Goal: Transaction & Acquisition: Purchase product/service

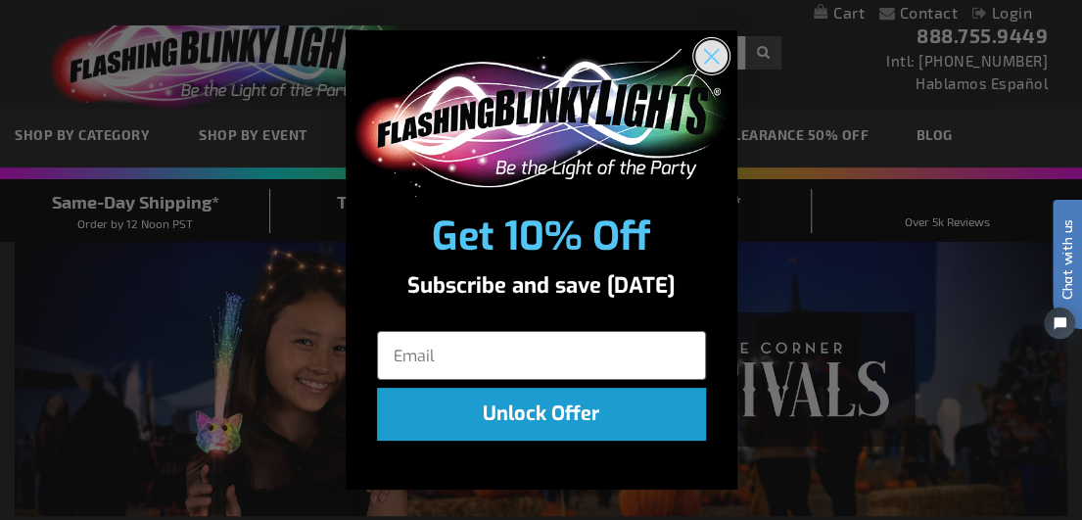
click at [709, 64] on circle "Close dialog" at bounding box center [710, 56] width 32 height 32
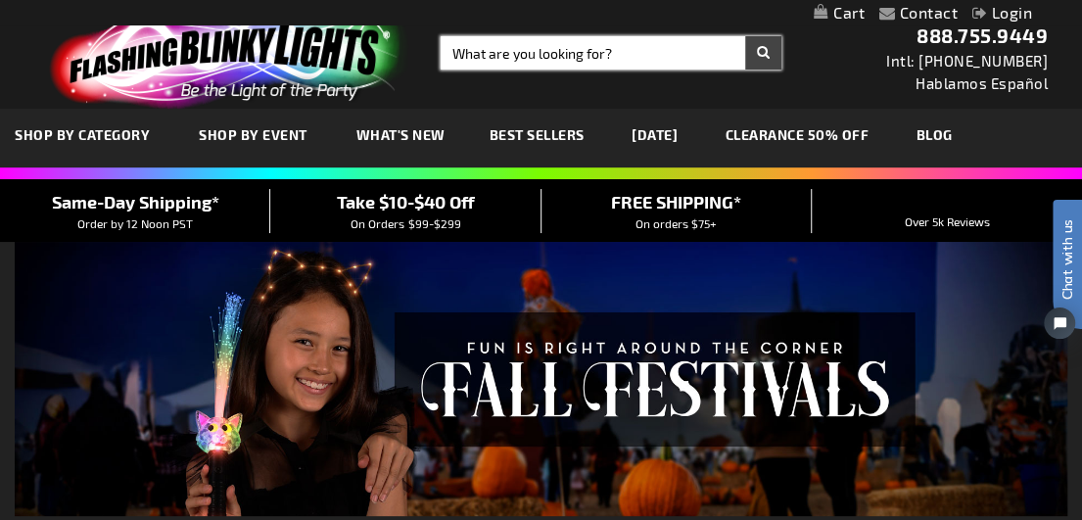
click at [580, 50] on input "Search" at bounding box center [610, 52] width 341 height 33
type input "led mini lights"
click at [745, 36] on button "Search" at bounding box center [763, 52] width 36 height 33
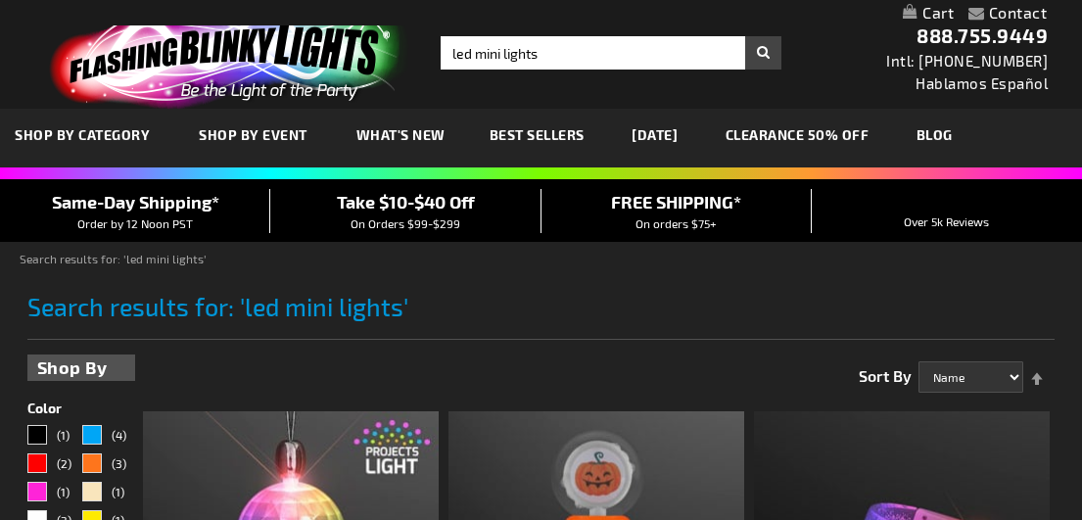
click at [542, 52] on input "led mini lights" at bounding box center [610, 52] width 341 height 33
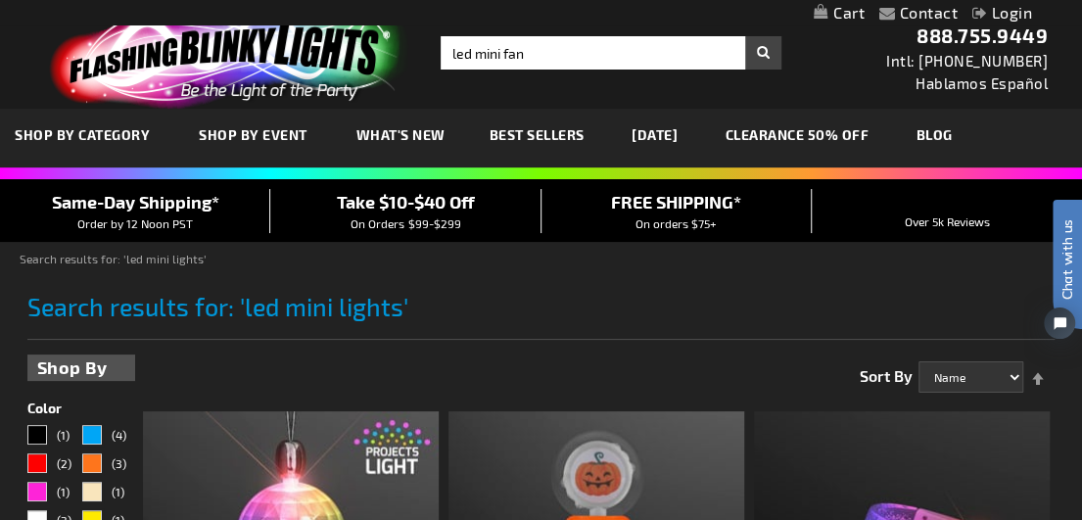
type input "led mini fan"
click at [745, 36] on button "Search" at bounding box center [763, 52] width 36 height 33
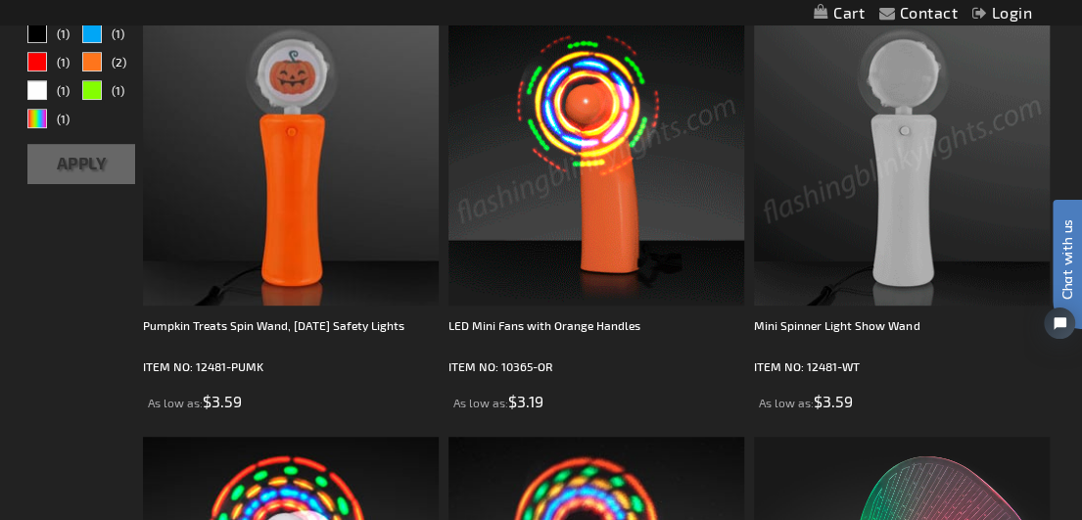
click at [636, 182] on img at bounding box center [596, 158] width 296 height 296
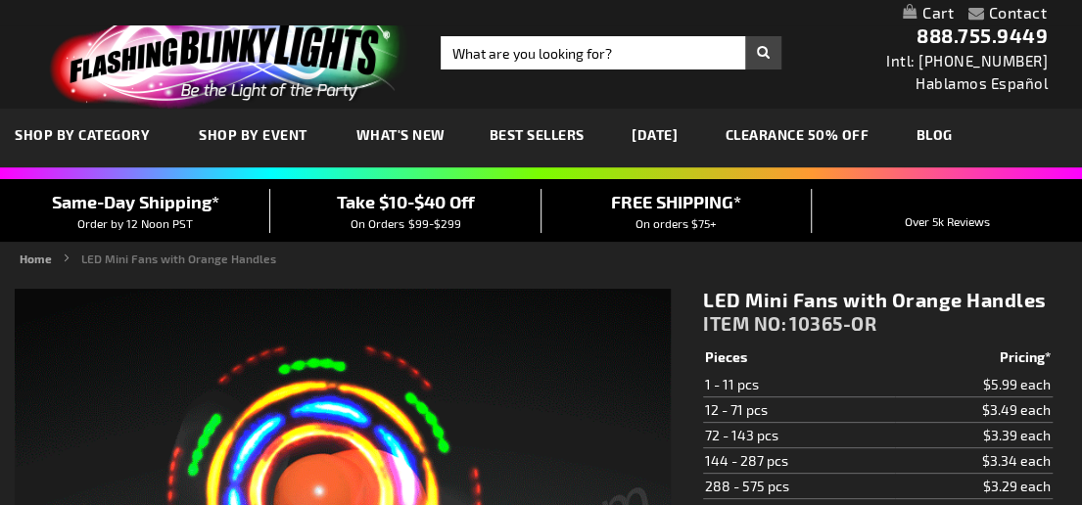
type input "5637"
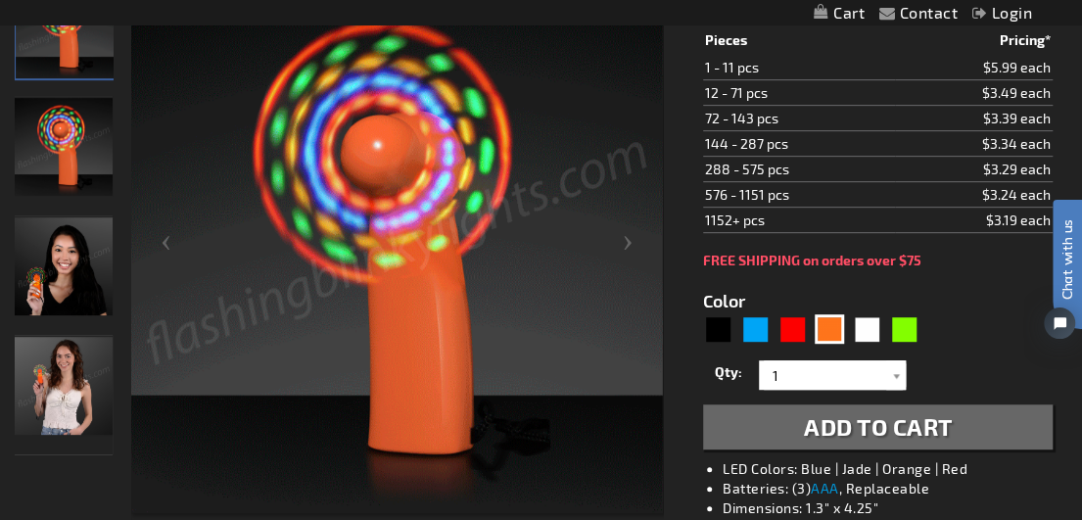
scroll to position [347, 0]
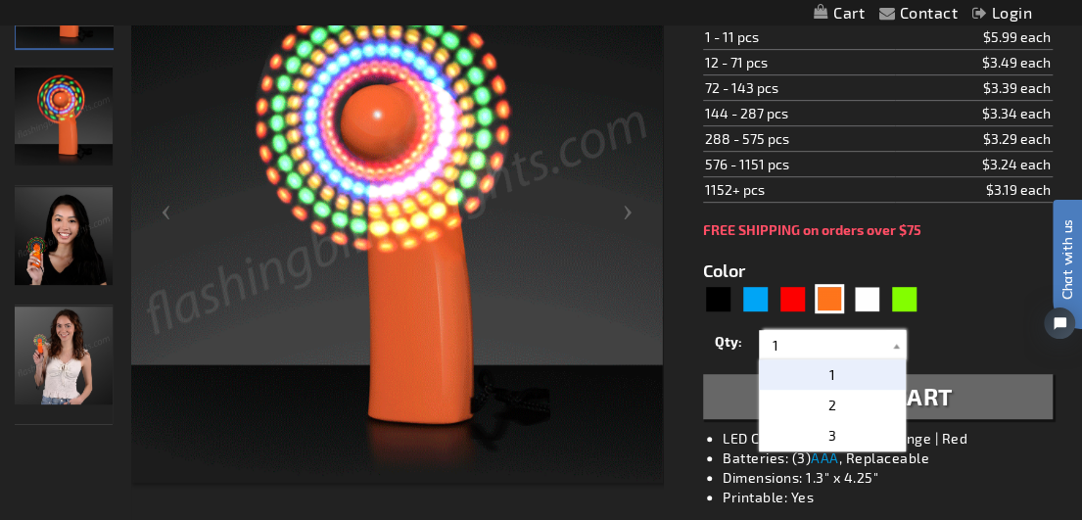
click at [806, 333] on input "1" at bounding box center [834, 344] width 142 height 29
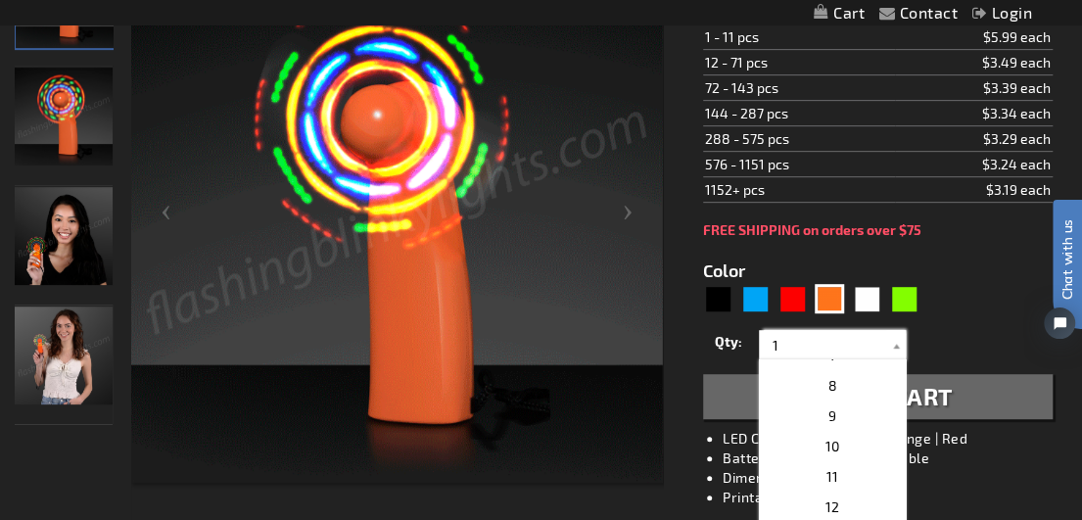
scroll to position [231, 0]
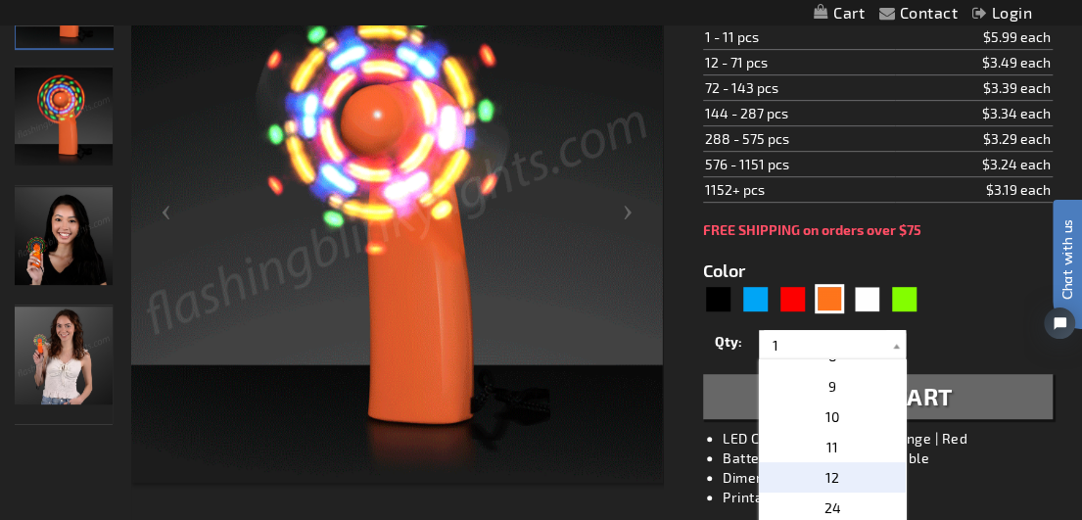
click at [825, 473] on span "12" at bounding box center [832, 477] width 14 height 17
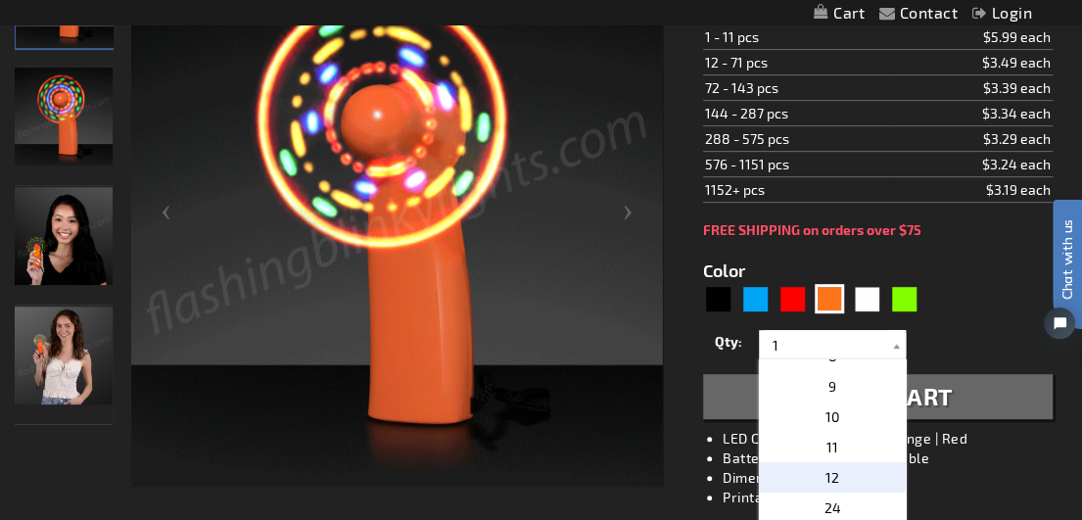
type input "12"
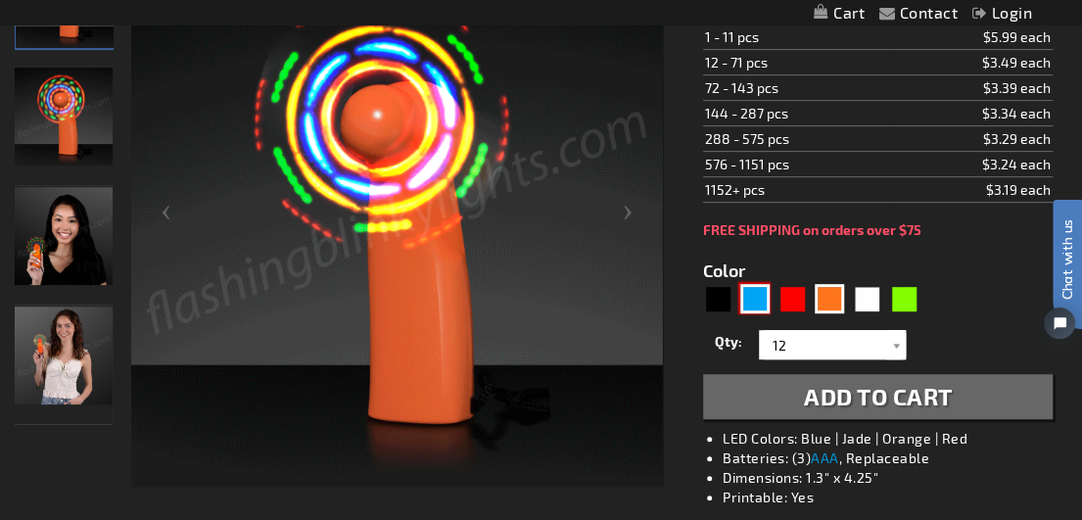
click at [761, 298] on div "Blue" at bounding box center [754, 298] width 29 height 29
type input "5629"
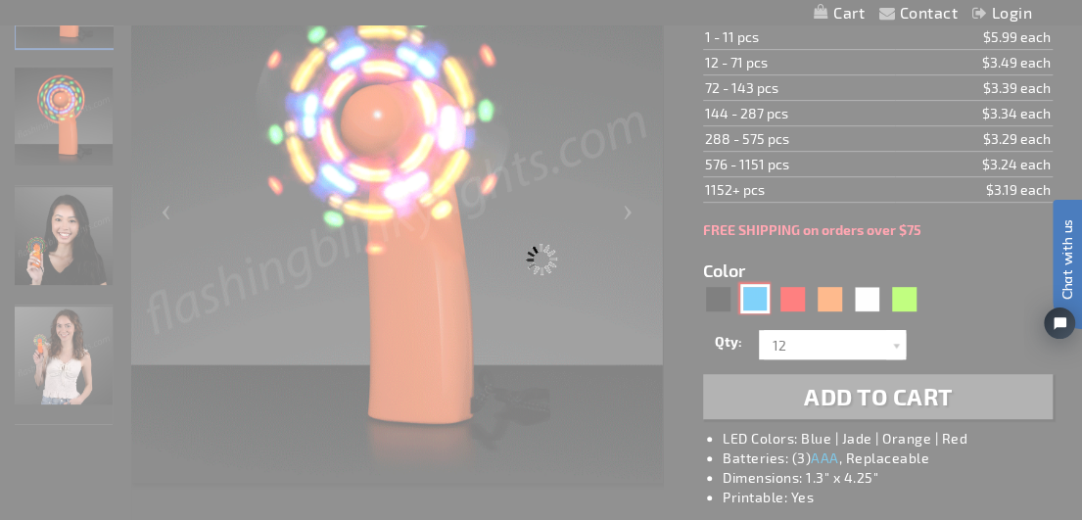
type input "10365-BL"
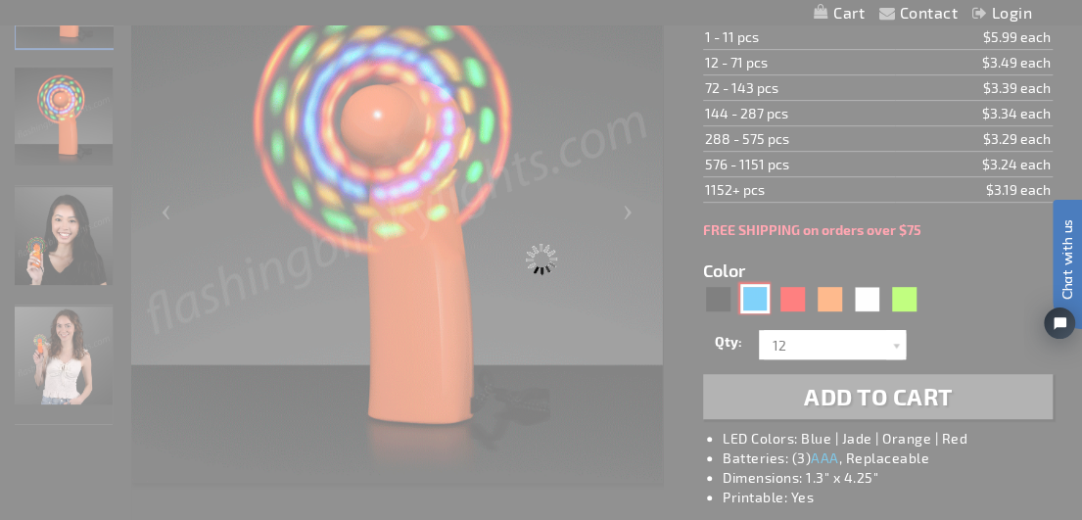
type input "Customize - LED Mini Fans with Blue Handles - ITEM NO: 10365-BL"
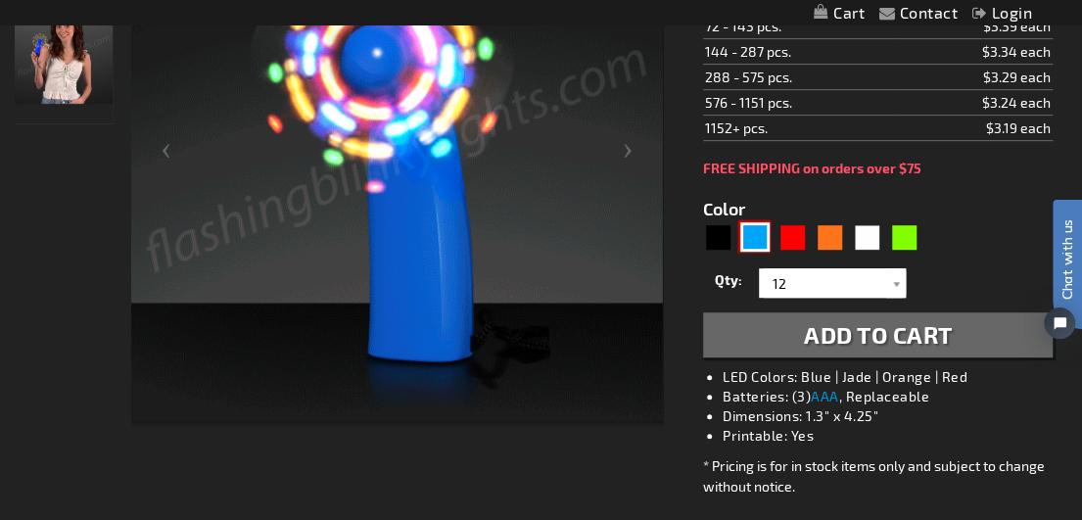
scroll to position [420, 0]
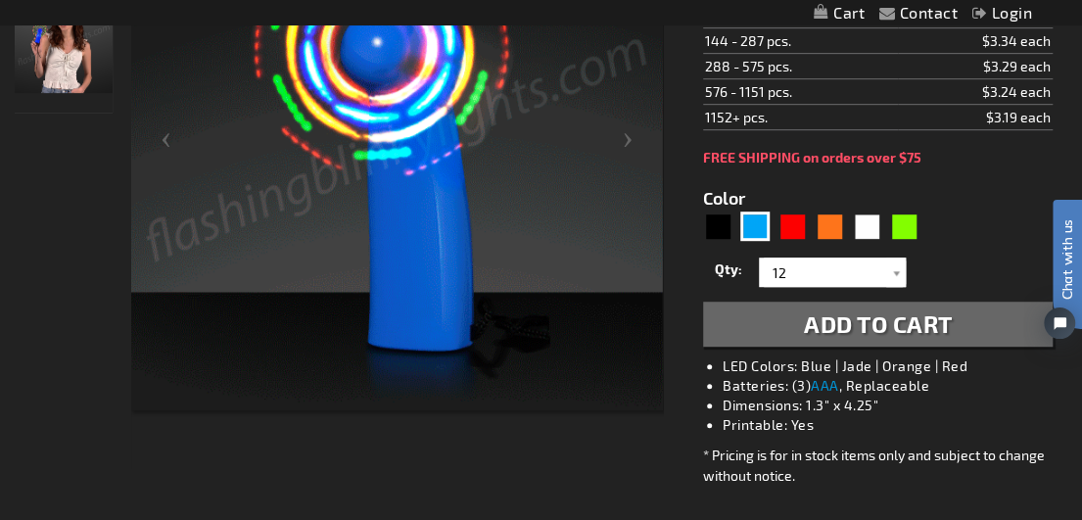
click at [882, 318] on span "Add to Cart" at bounding box center [878, 323] width 149 height 28
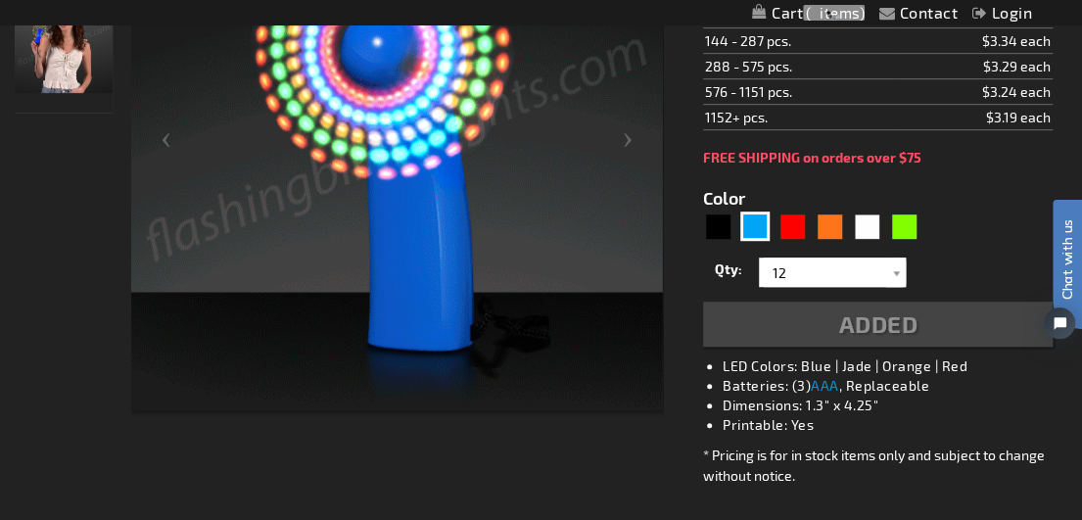
scroll to position [464, 0]
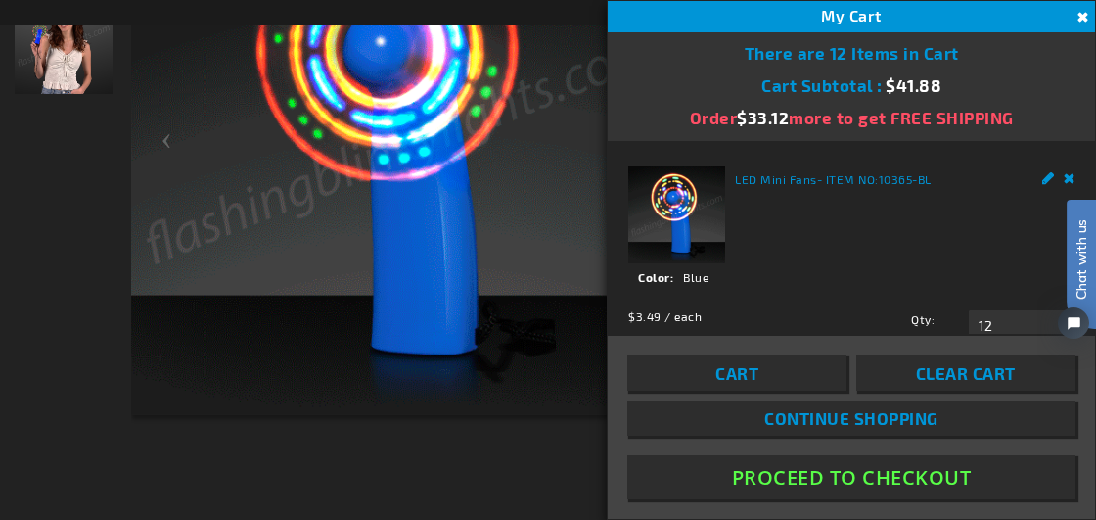
click at [1081, 13] on button "Close" at bounding box center [1081, 18] width 22 height 22
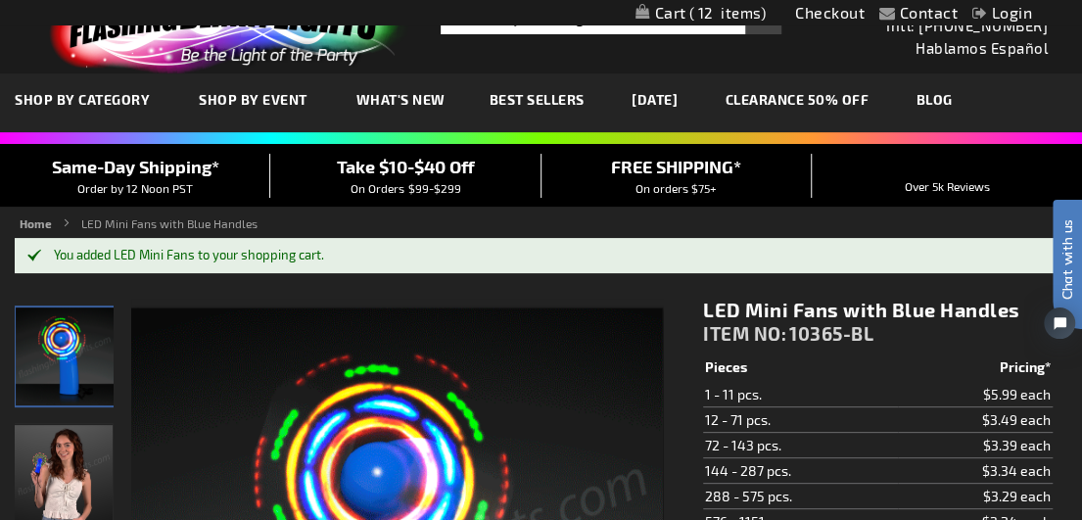
scroll to position [0, 0]
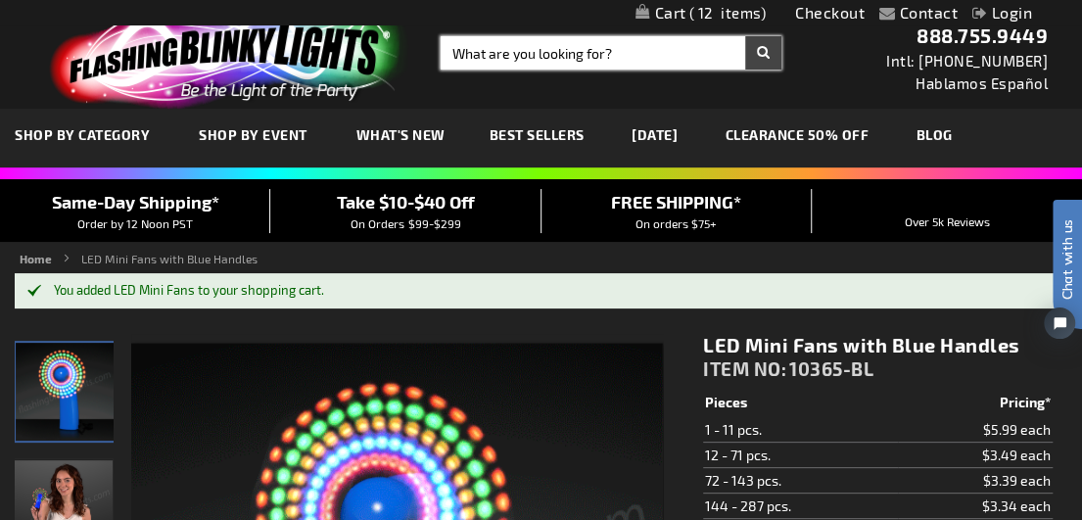
click at [492, 42] on input "Search" at bounding box center [610, 52] width 341 height 33
type input "pink princess wands"
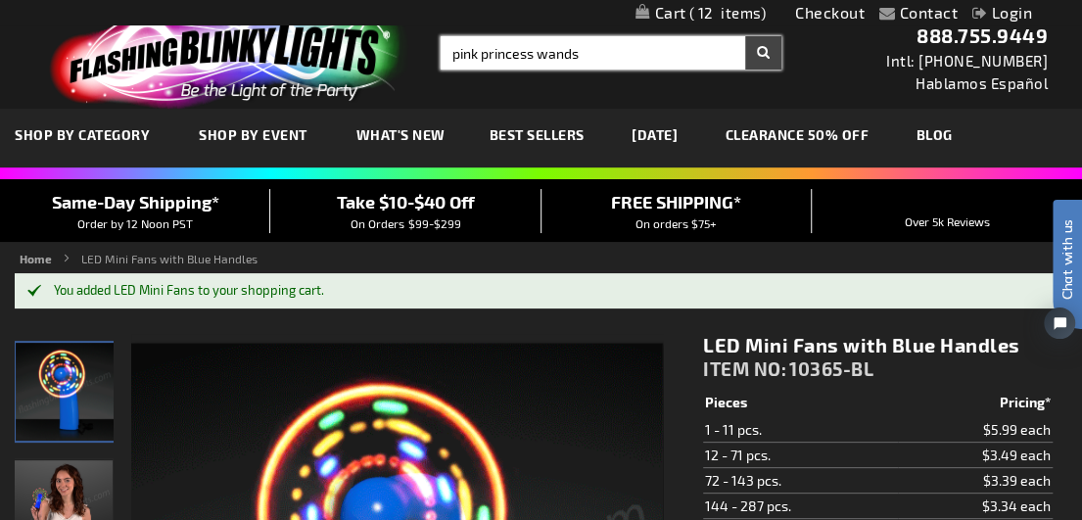
click at [745, 36] on button "Search" at bounding box center [763, 52] width 36 height 33
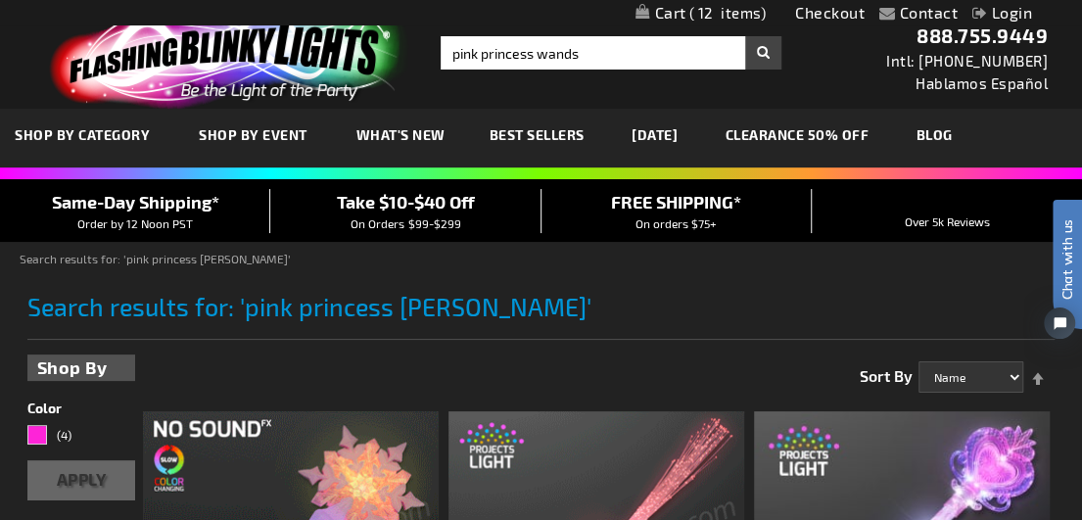
click at [527, 35] on div "Toggle Nav Search Search pink princess wands × Search 888.755.9449 Intl: [PHONE…" at bounding box center [541, 54] width 1082 height 109
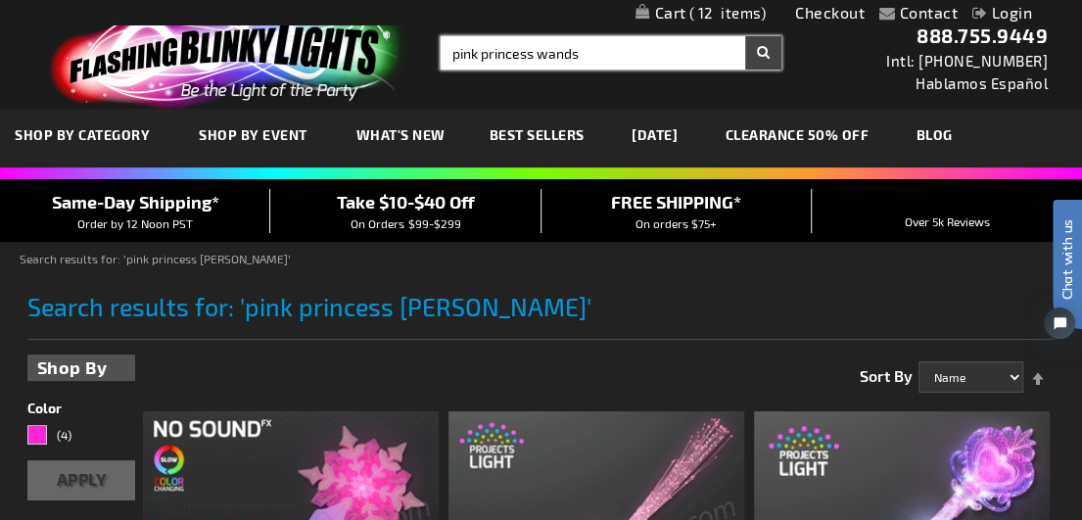
click at [527, 43] on input "pink princess wands" at bounding box center [610, 52] width 341 height 33
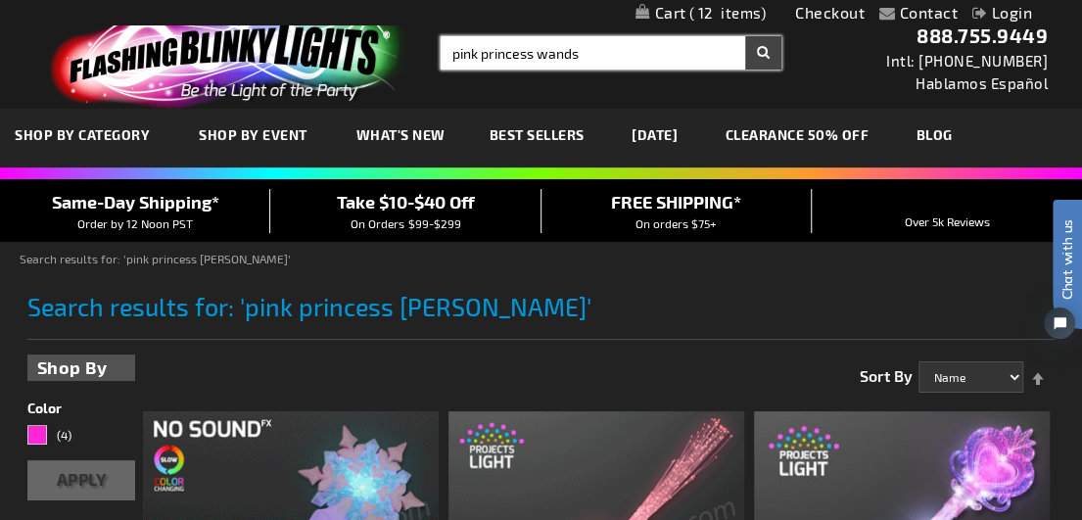
click at [527, 43] on input "pink princess wands" at bounding box center [610, 52] width 341 height 33
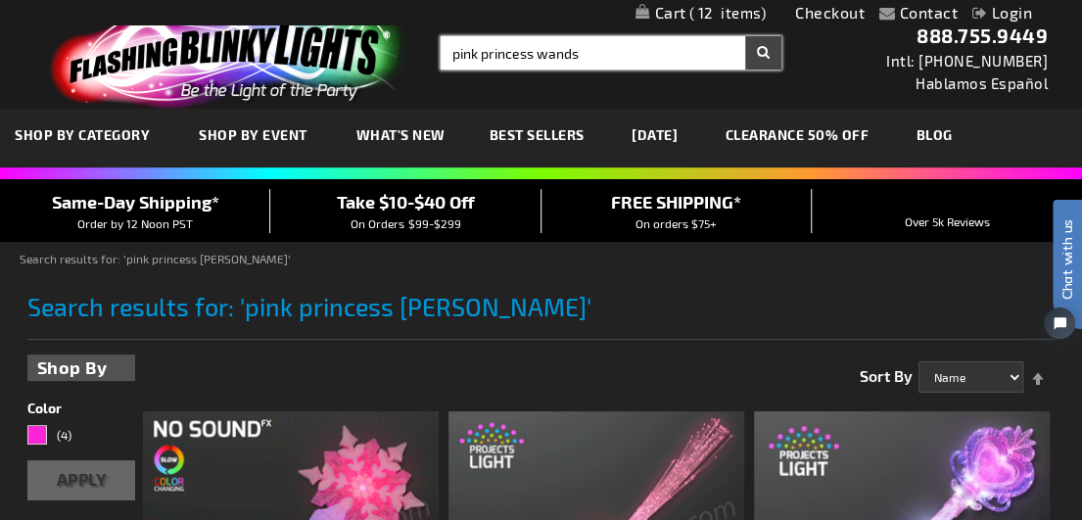
click at [527, 43] on input "pink princess wands" at bounding box center [610, 52] width 341 height 33
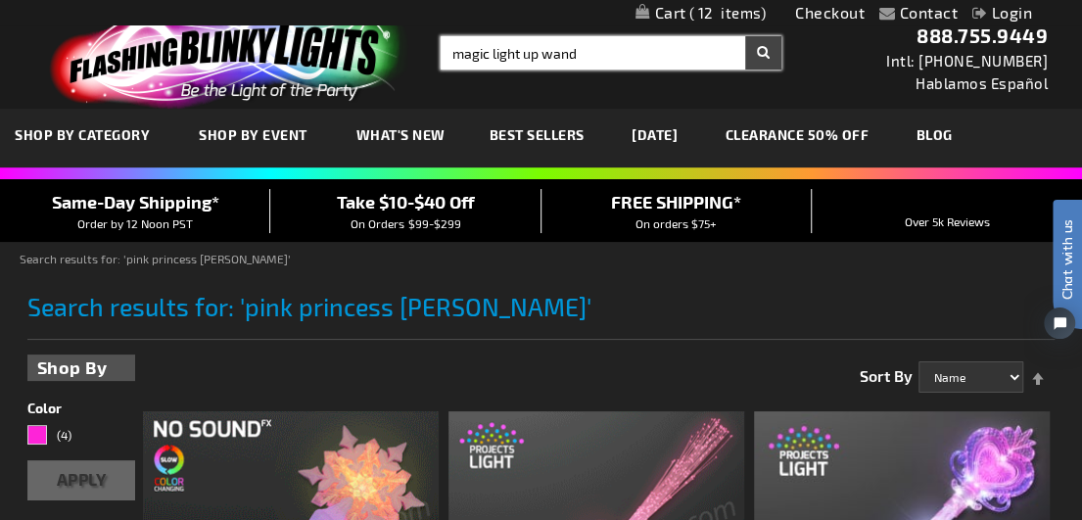
type input "magic light up wand"
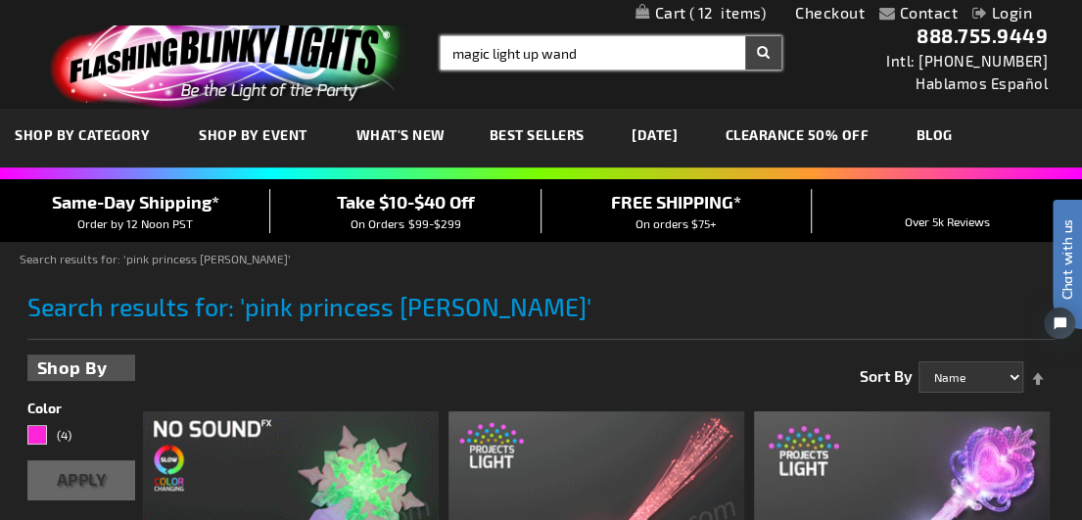
click at [745, 36] on button "Search" at bounding box center [763, 52] width 36 height 33
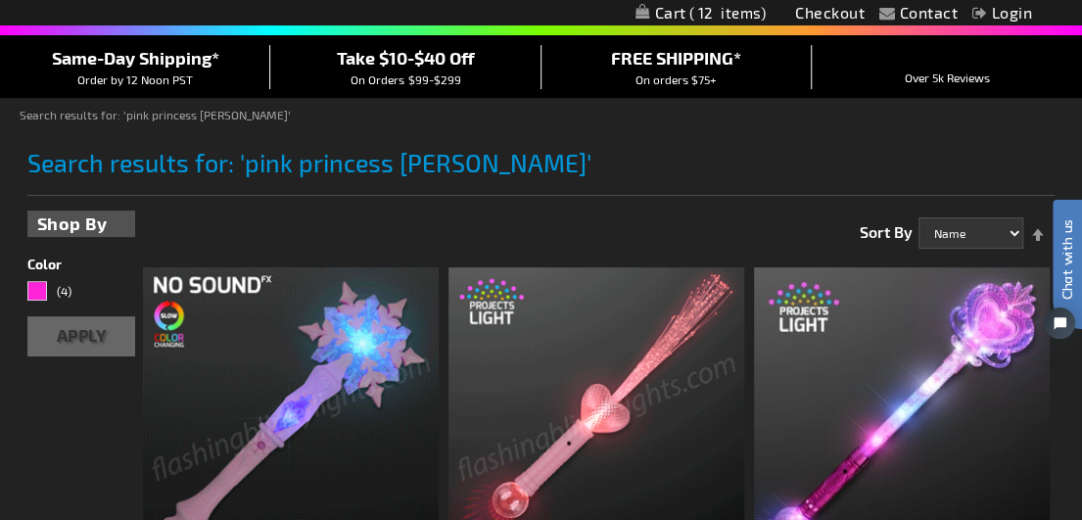
scroll to position [163, 0]
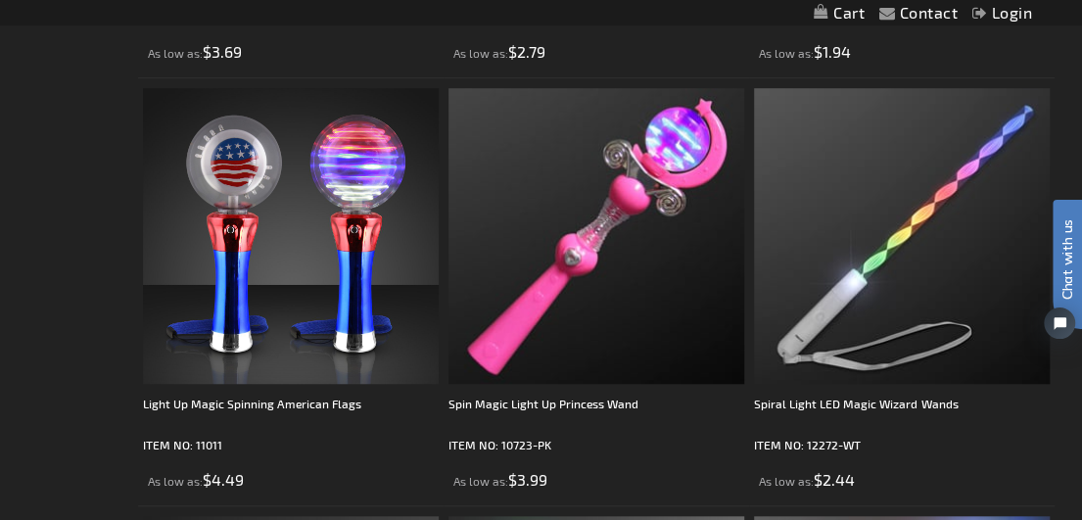
scroll to position [3753, 0]
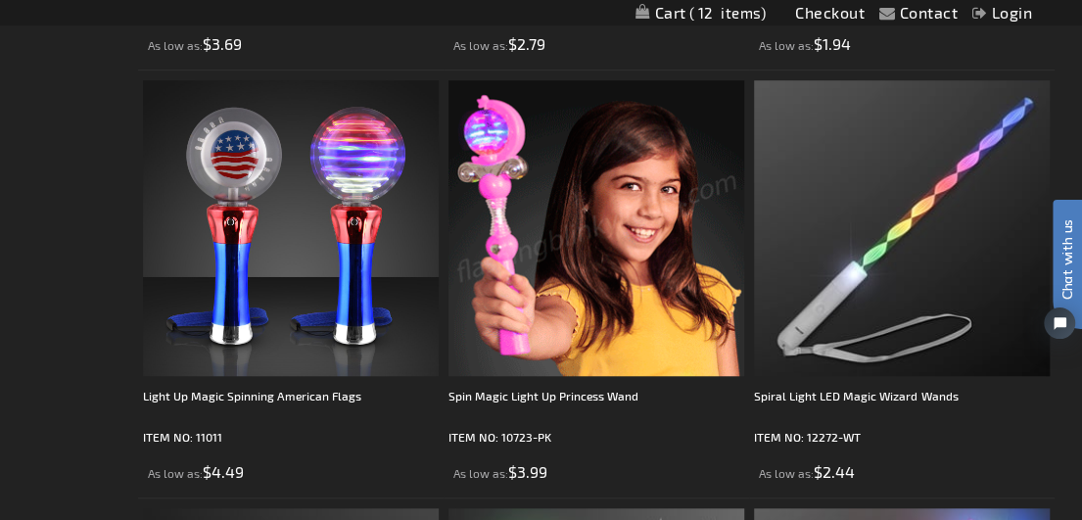
click at [599, 244] on img at bounding box center [596, 228] width 296 height 296
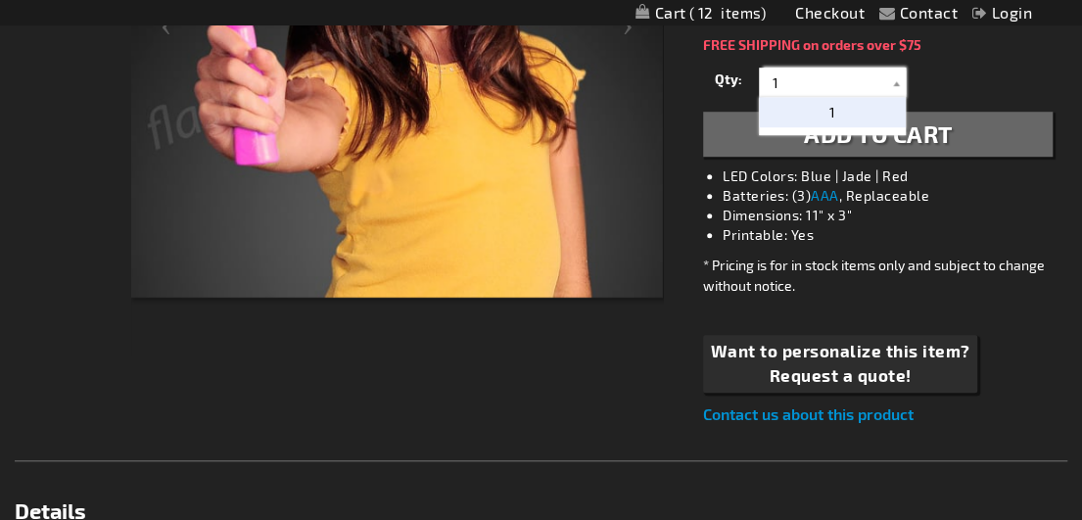
click at [776, 68] on input "1" at bounding box center [834, 82] width 142 height 29
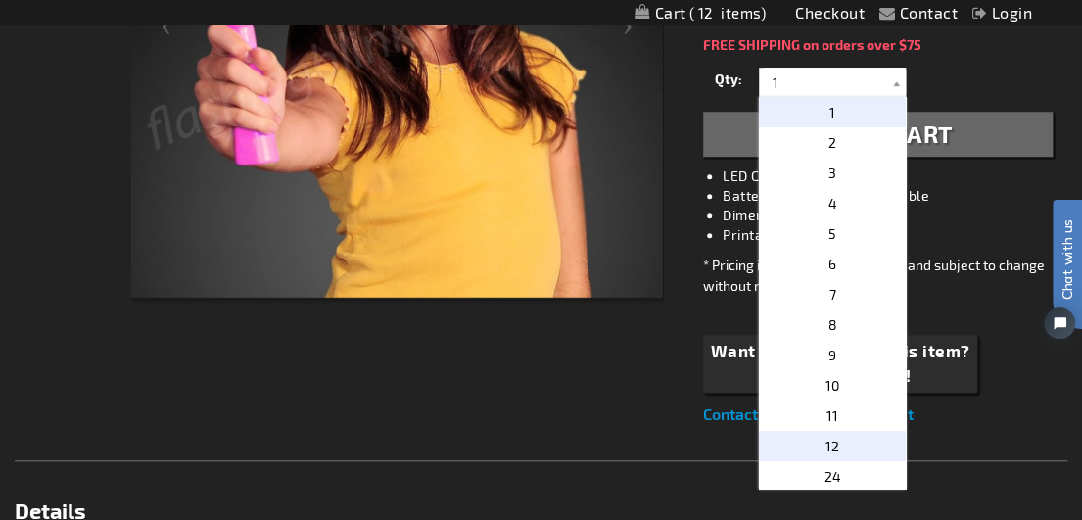
click at [803, 439] on p "12" at bounding box center [832, 446] width 147 height 30
type input "12"
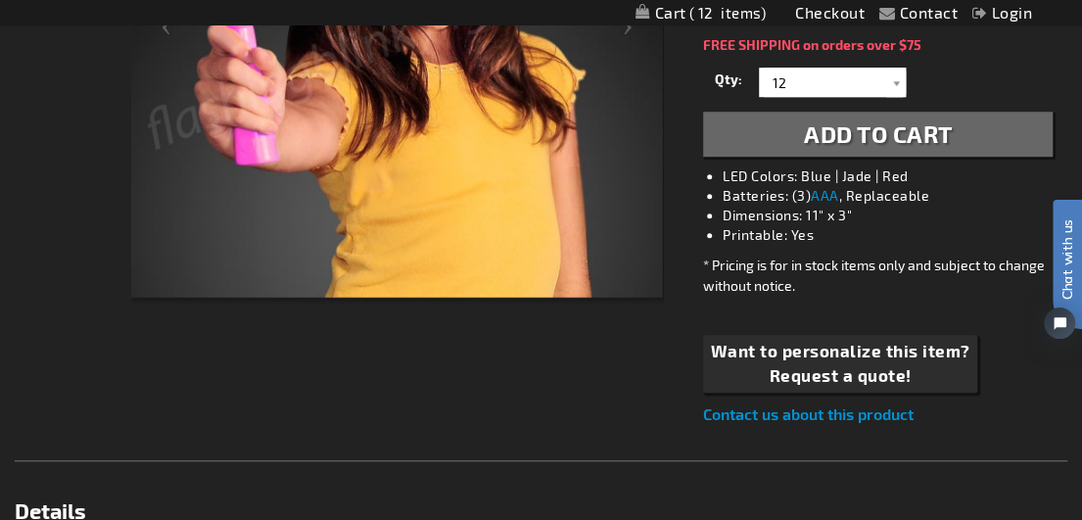
click at [860, 135] on span "Add to Cart" at bounding box center [878, 133] width 149 height 28
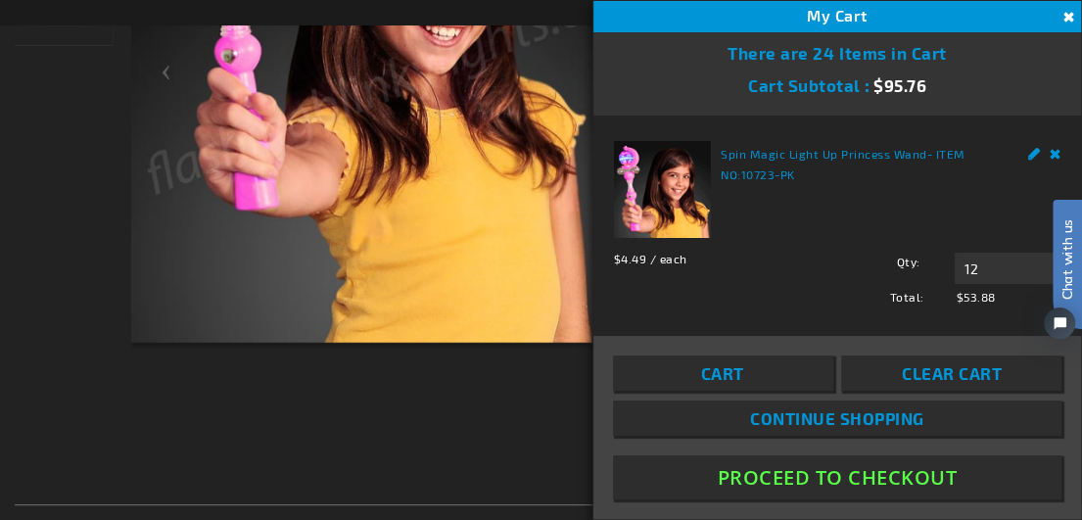
scroll to position [576, 0]
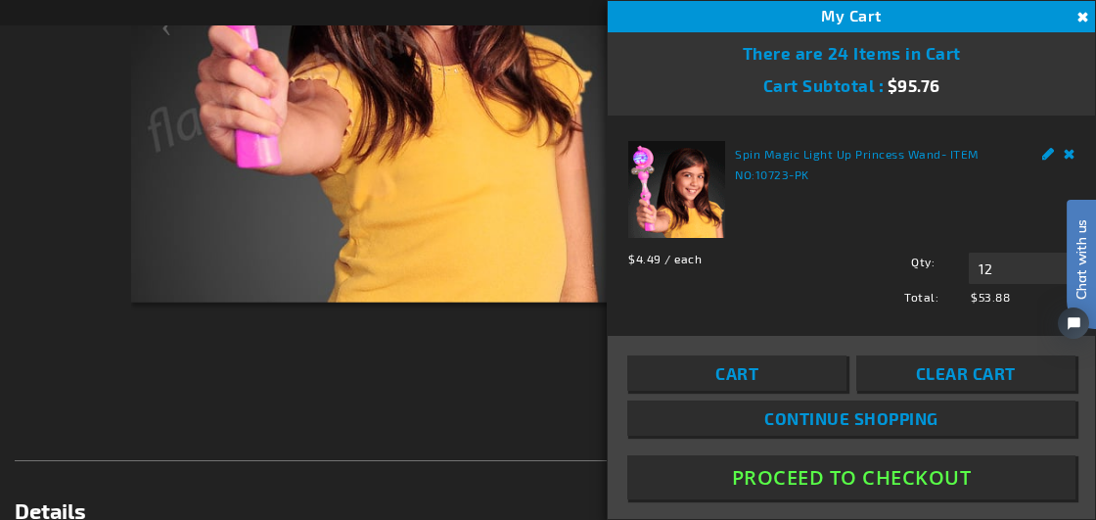
click at [397, 198] on img at bounding box center [400, 32] width 539 height 539
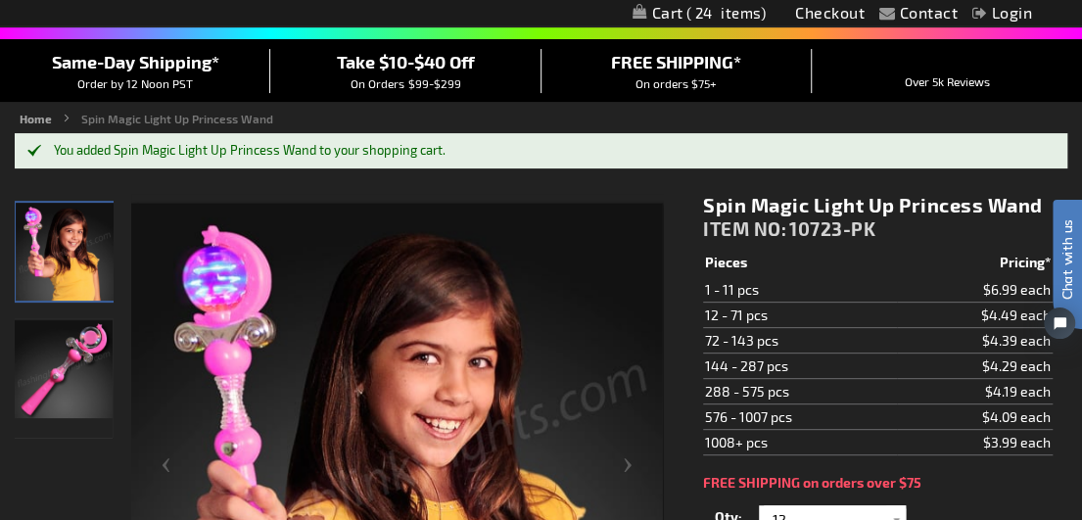
scroll to position [0, 0]
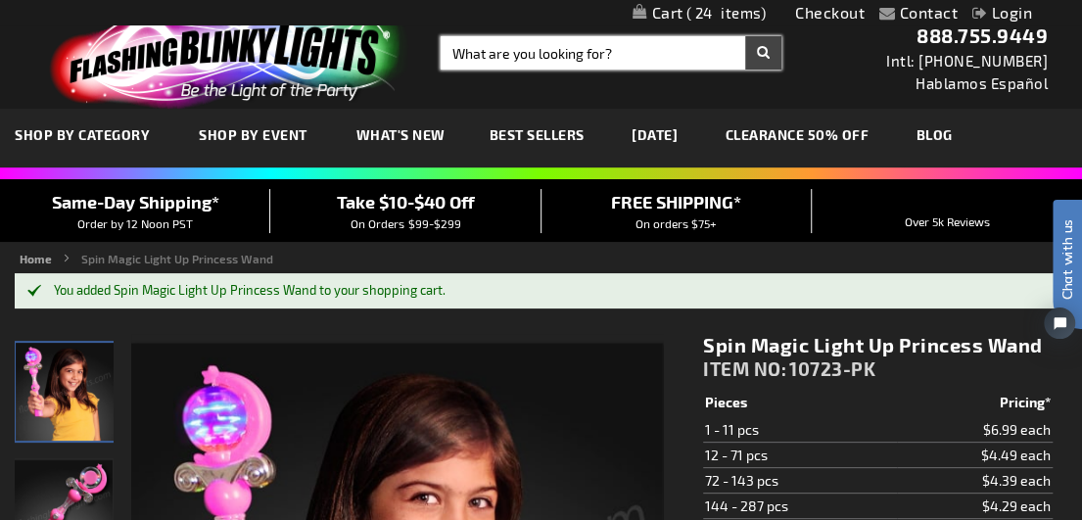
click at [490, 66] on input "Search" at bounding box center [610, 52] width 341 height 33
type input "spinning stars light wnd"
click at [745, 36] on button "Search" at bounding box center [763, 52] width 36 height 33
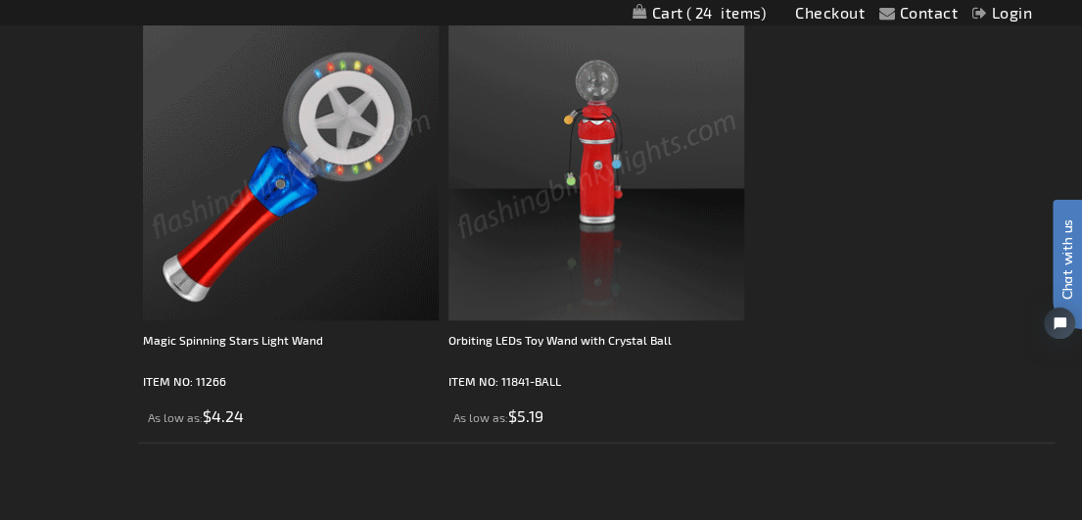
click at [276, 199] on img at bounding box center [291, 172] width 296 height 296
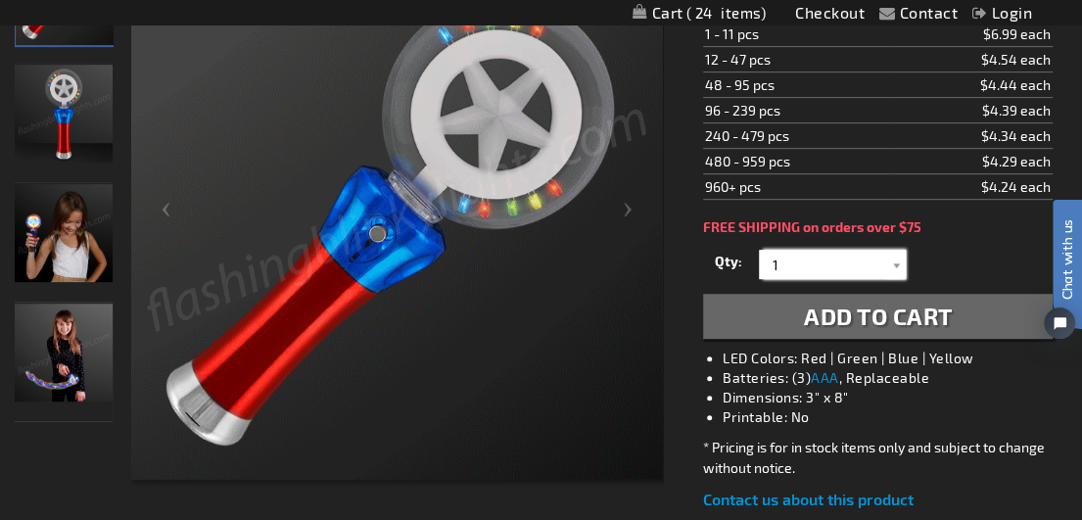
click at [860, 275] on input "1" at bounding box center [834, 264] width 142 height 29
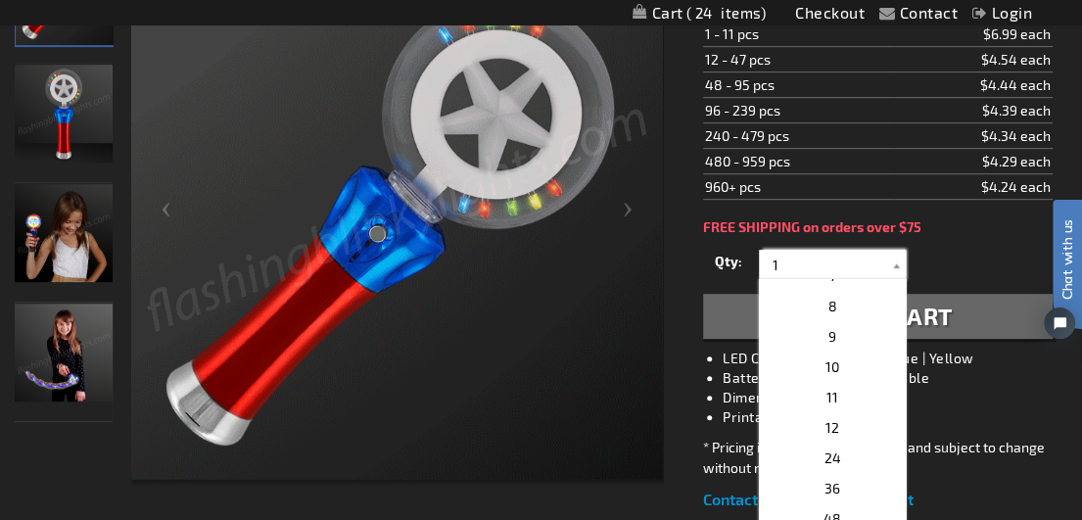
scroll to position [202, 0]
click at [825, 423] on span "12" at bounding box center [832, 426] width 14 height 17
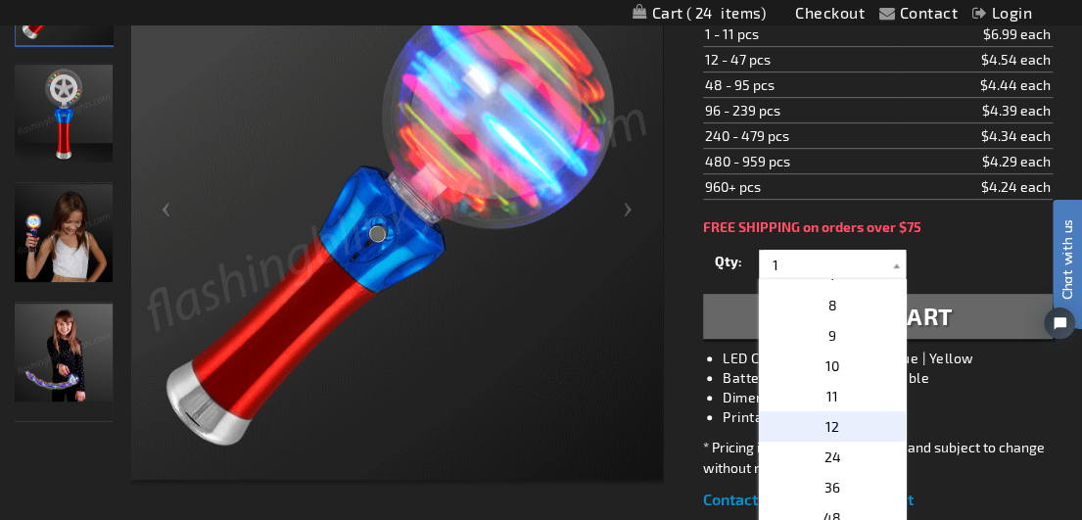
type input "12"
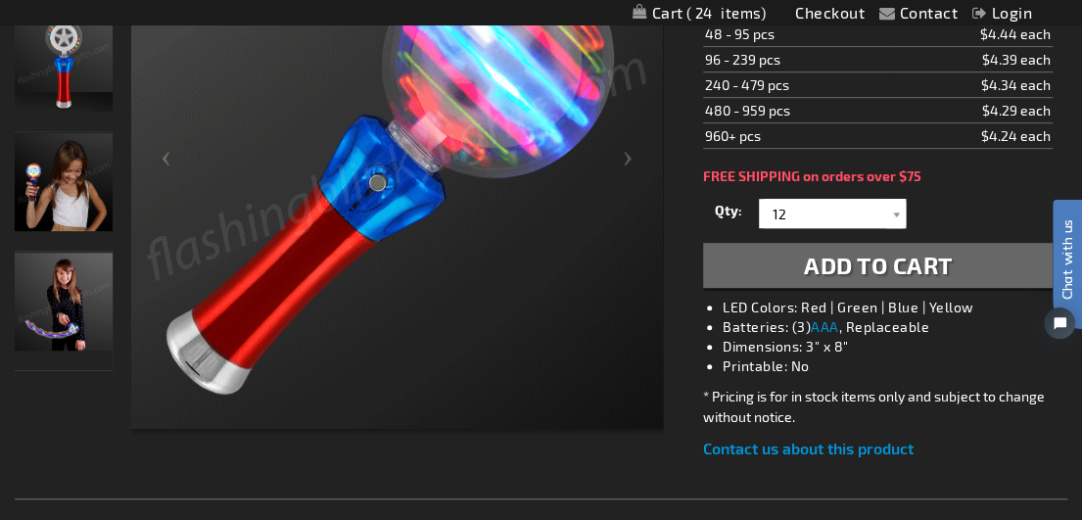
scroll to position [448, 0]
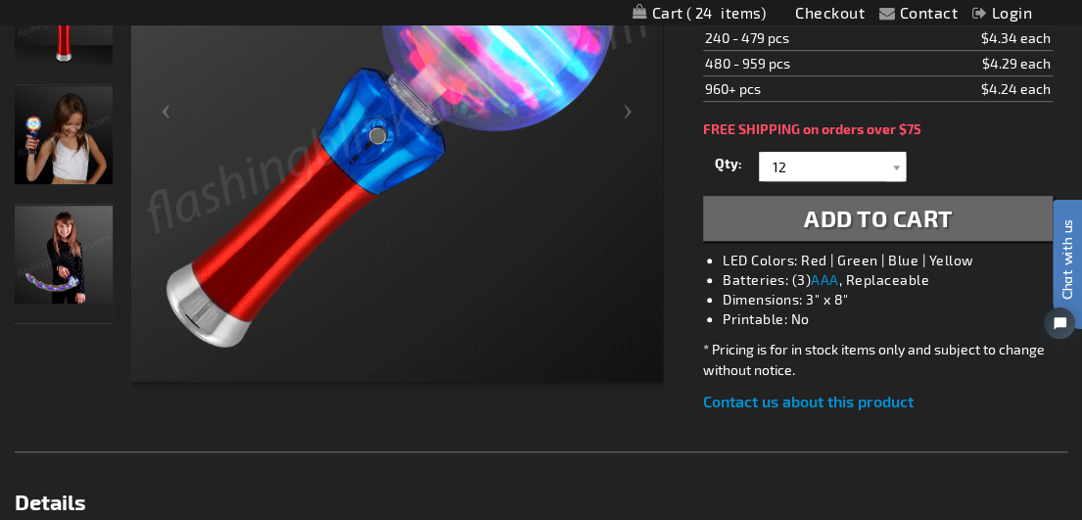
click at [816, 228] on span "Add to Cart" at bounding box center [878, 218] width 149 height 28
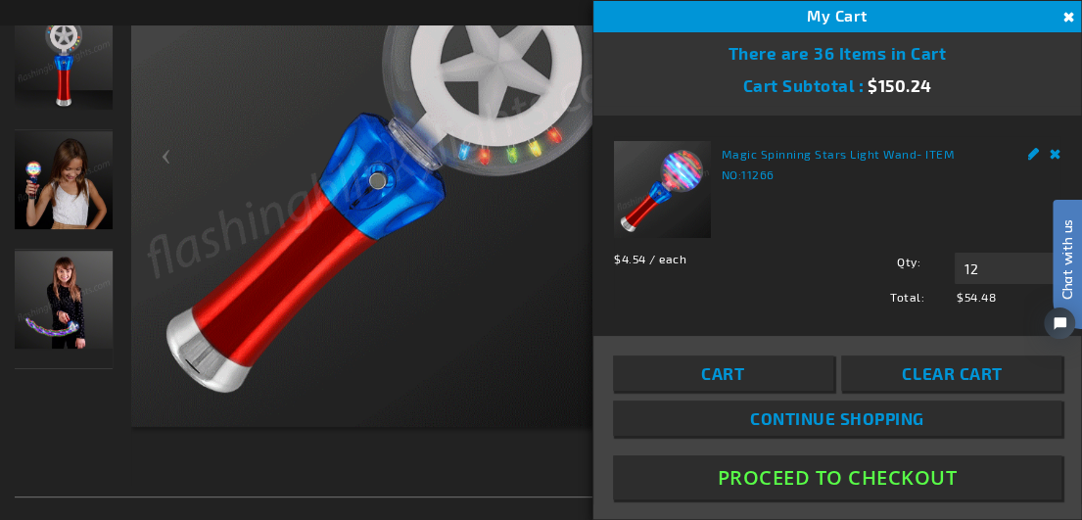
scroll to position [492, 0]
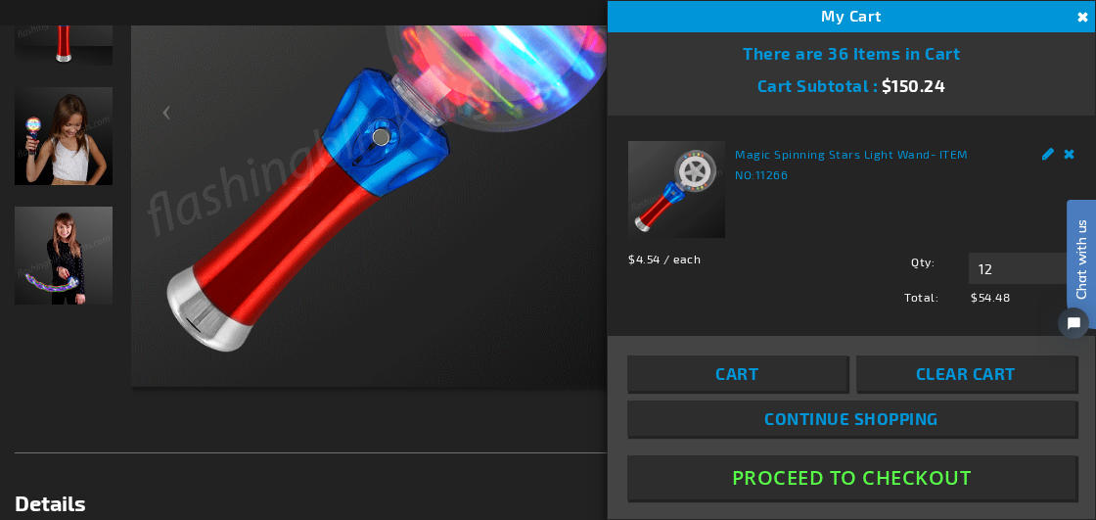
click at [836, 476] on button "Proceed To Checkout" at bounding box center [851, 477] width 448 height 44
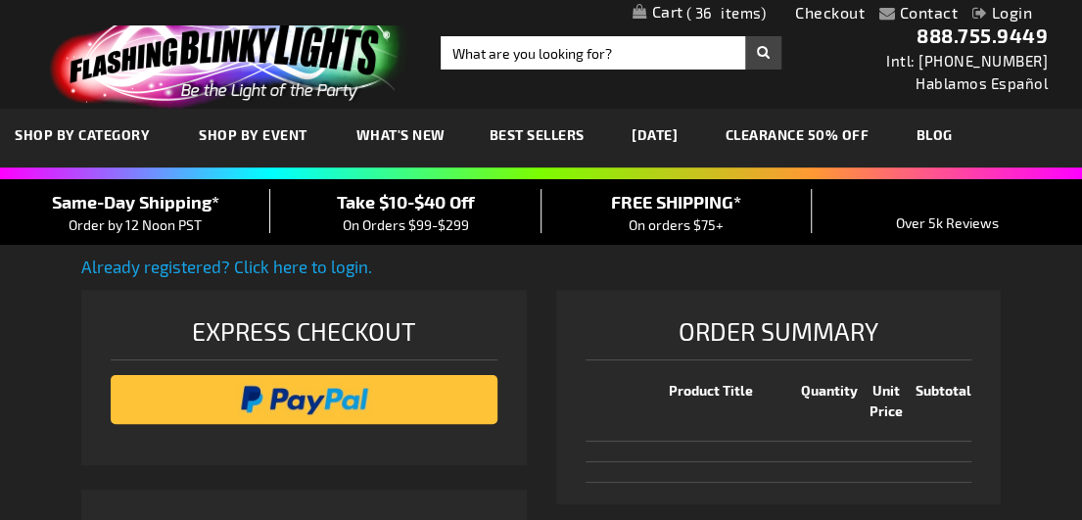
select select "US"
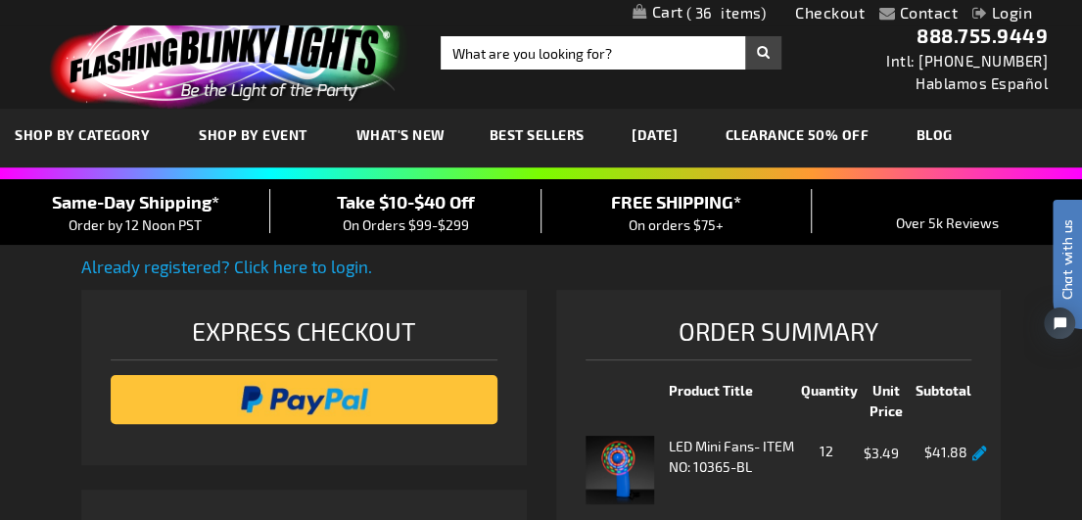
click at [352, 267] on link "Already registered? Click here to login." at bounding box center [226, 266] width 291 height 20
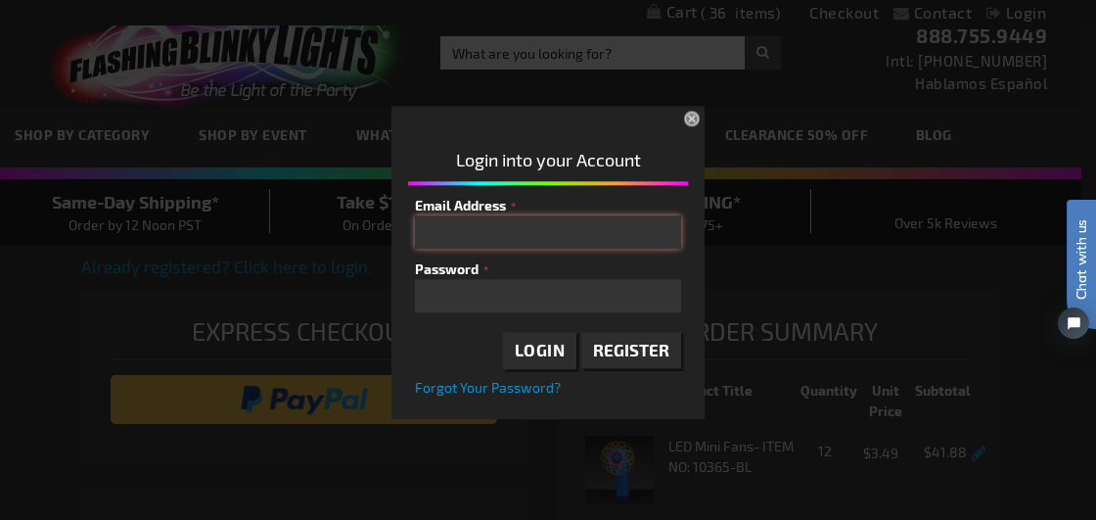
click at [458, 220] on input "Email Address" at bounding box center [548, 231] width 266 height 33
click at [448, 218] on input "Email Address" at bounding box center [548, 231] width 266 height 33
type input "lharris@cranialtech.com"
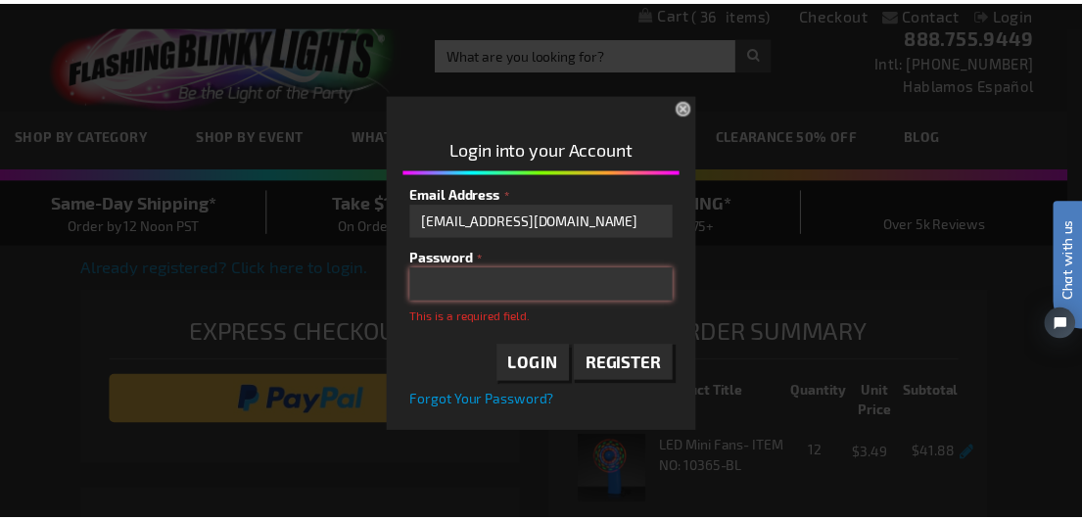
scroll to position [19, 0]
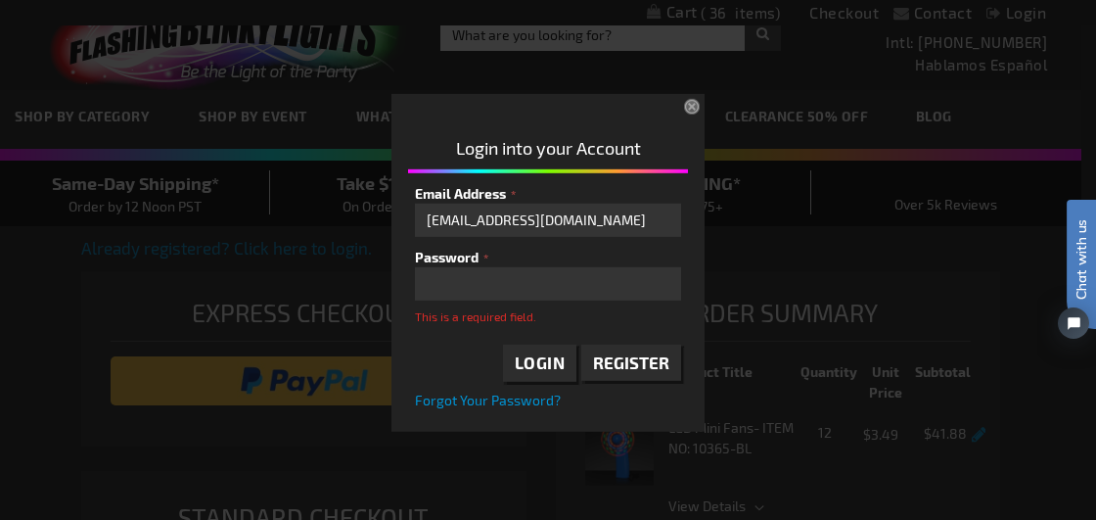
click at [693, 111] on button "×" at bounding box center [693, 107] width 43 height 43
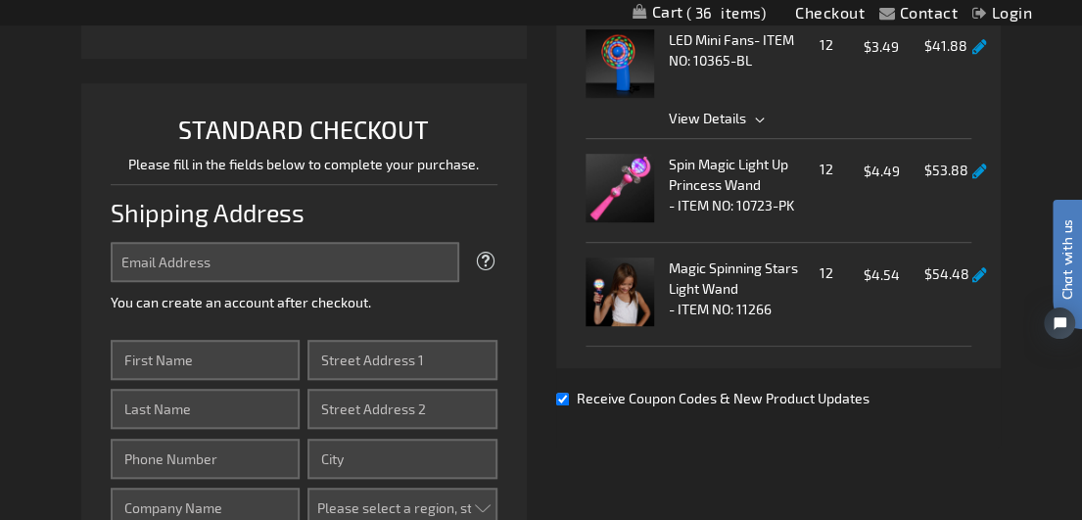
scroll to position [439, 0]
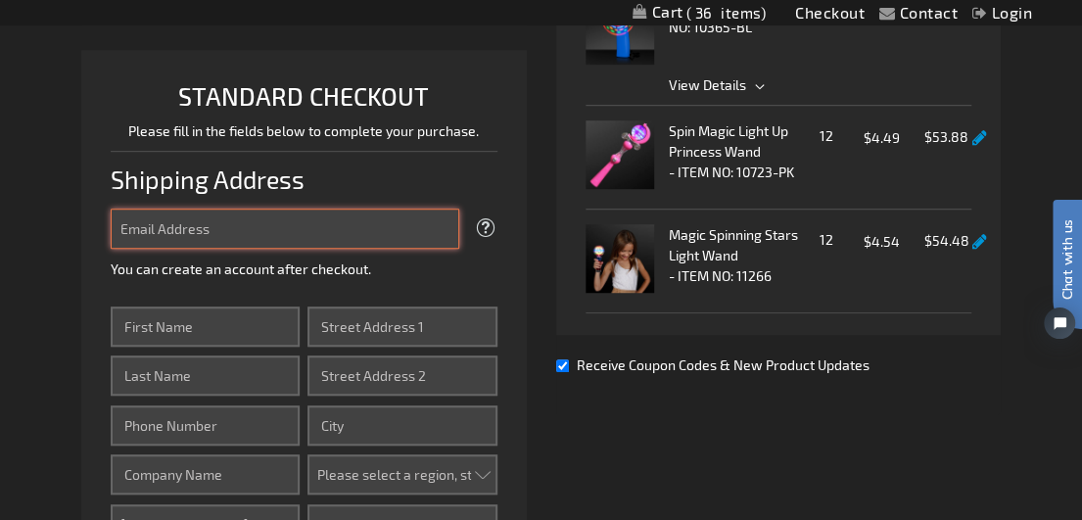
click at [302, 236] on input "Email Address" at bounding box center [285, 228] width 348 height 40
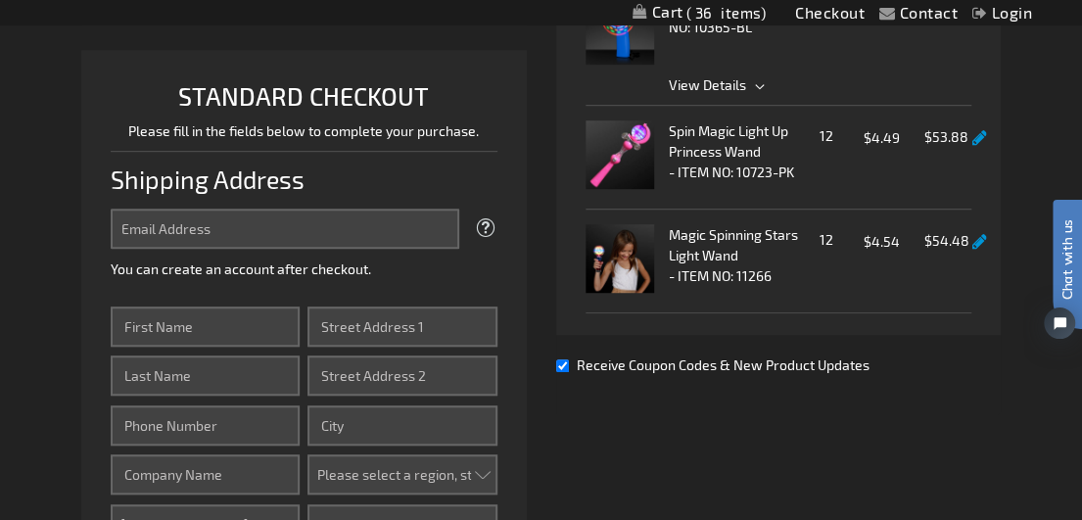
click at [90, 293] on li "STANDARD CHECKOUT Please fill in the fields below to complete your purchase. Sh…" at bounding box center [303, 347] width 445 height 595
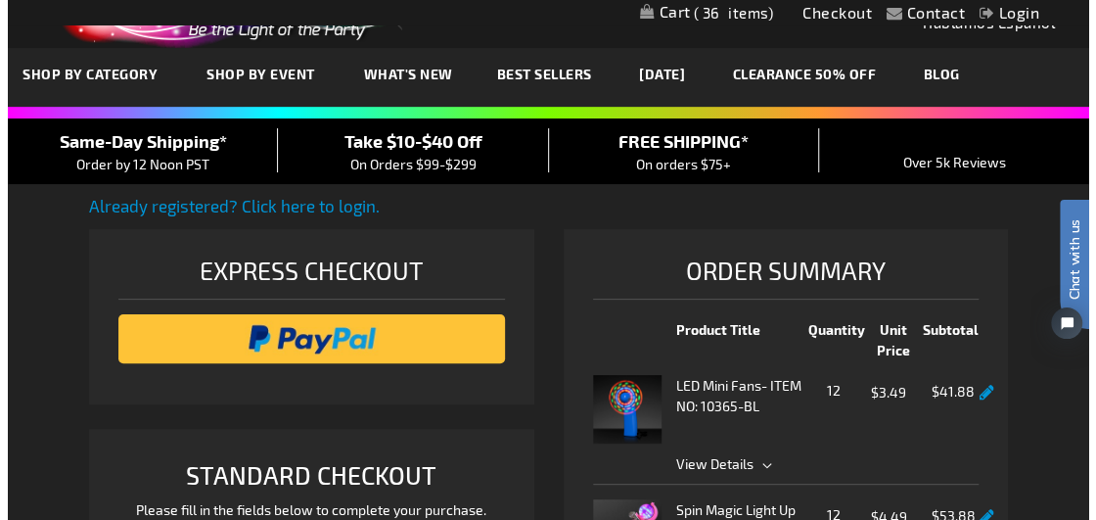
scroll to position [20, 0]
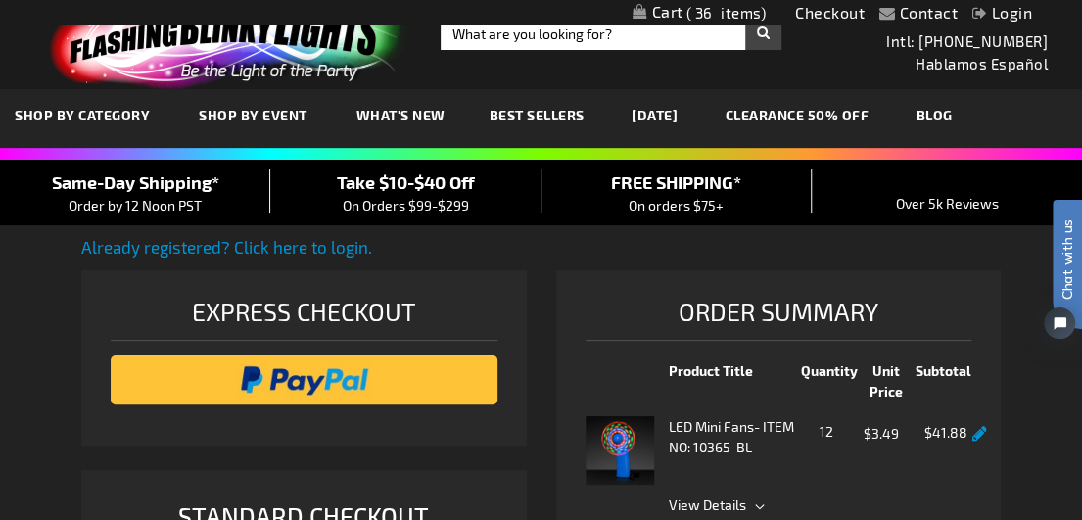
click at [992, 9] on link "Login" at bounding box center [1002, 12] width 60 height 19
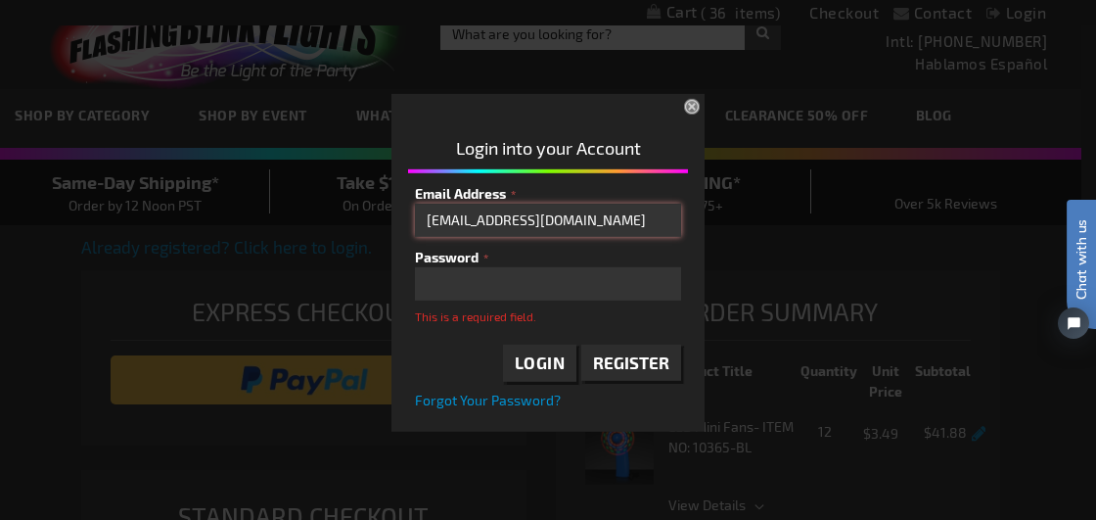
click at [576, 217] on input "lharris@cranialtech.com" at bounding box center [548, 219] width 266 height 33
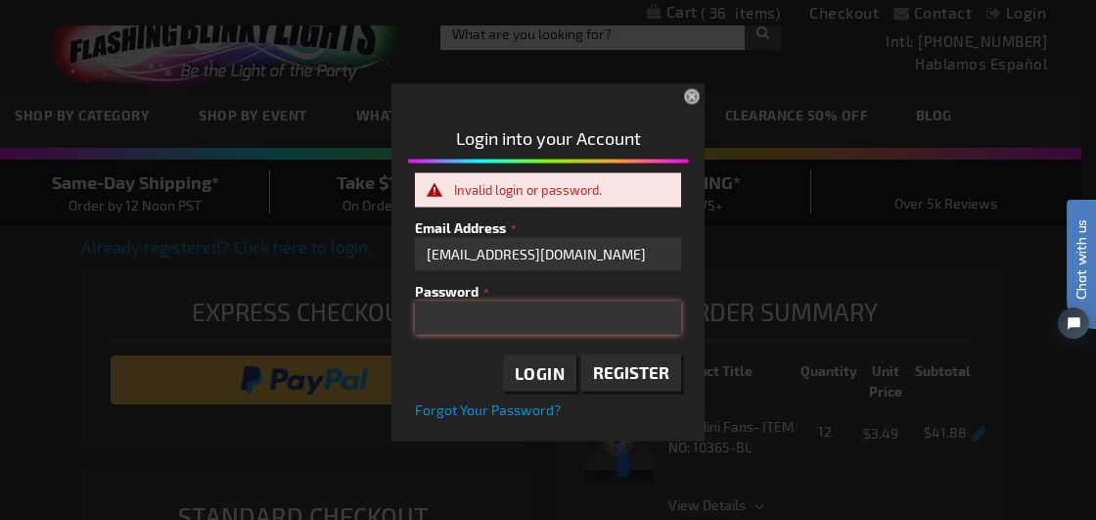
click at [323, 311] on div "Please complete your information below to login. Please complete your informati…" at bounding box center [548, 259] width 1081 height 363
click at [442, 411] on span "Forgot Your Password?" at bounding box center [488, 409] width 146 height 17
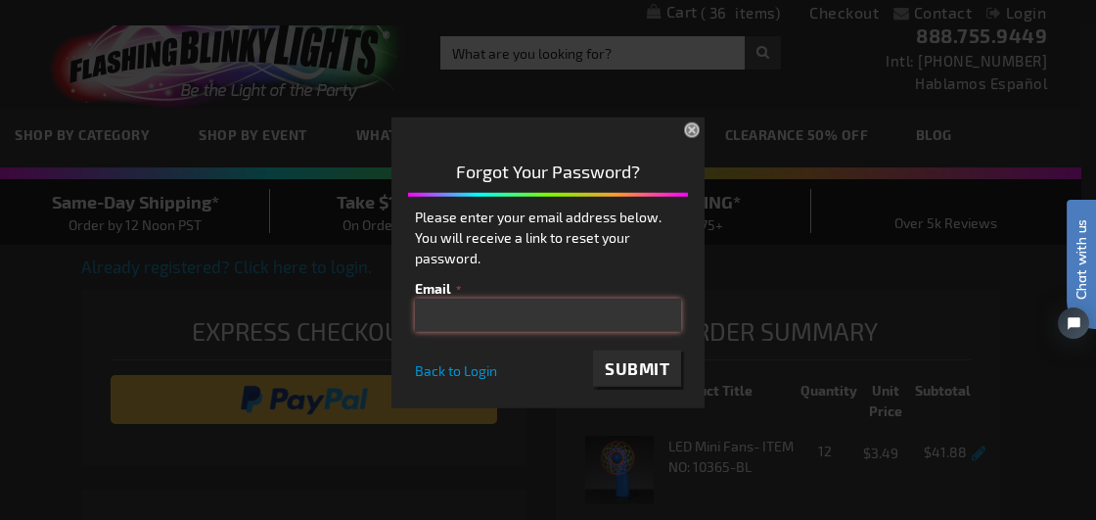
drag, startPoint x: 487, startPoint y: 320, endPoint x: 456, endPoint y: 323, distance: 31.5
click at [456, 323] on input "email" at bounding box center [548, 314] width 266 height 33
type input "lharris@cranialtech.com"
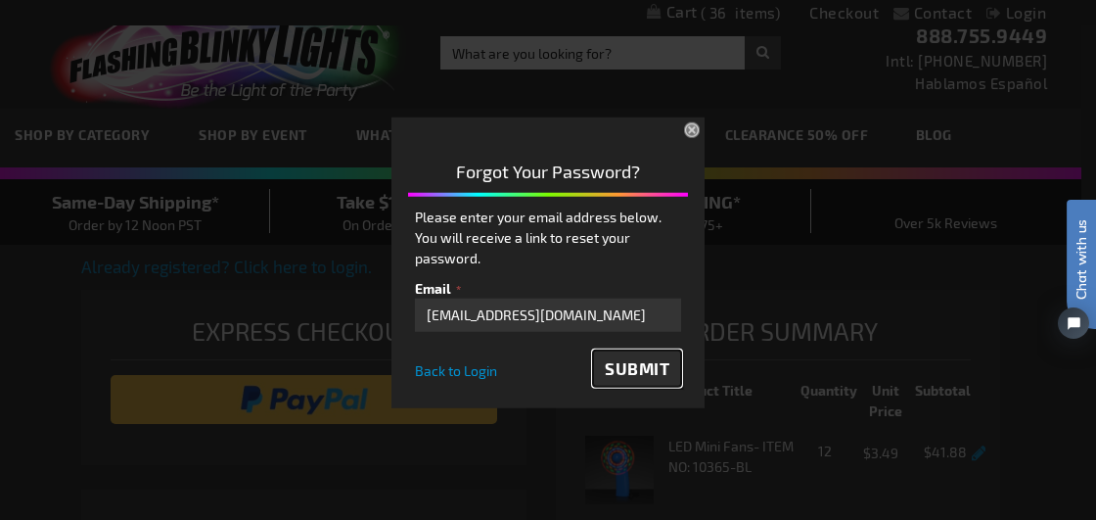
click at [628, 364] on span "Submit" at bounding box center [637, 367] width 65 height 20
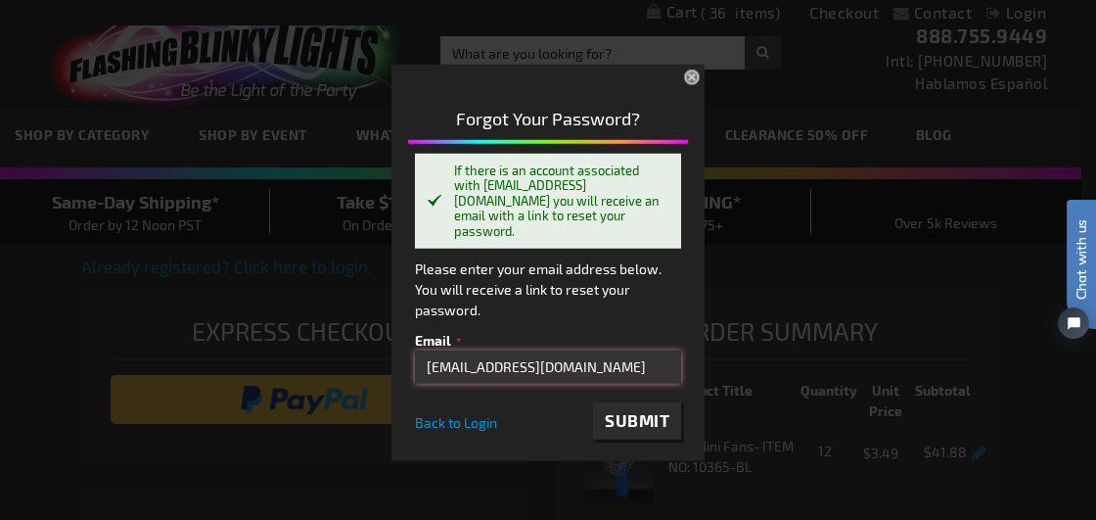
click at [546, 350] on input "lharris@cranialtech.com" at bounding box center [548, 366] width 266 height 33
click at [471, 414] on span "Back to Login" at bounding box center [456, 422] width 82 height 17
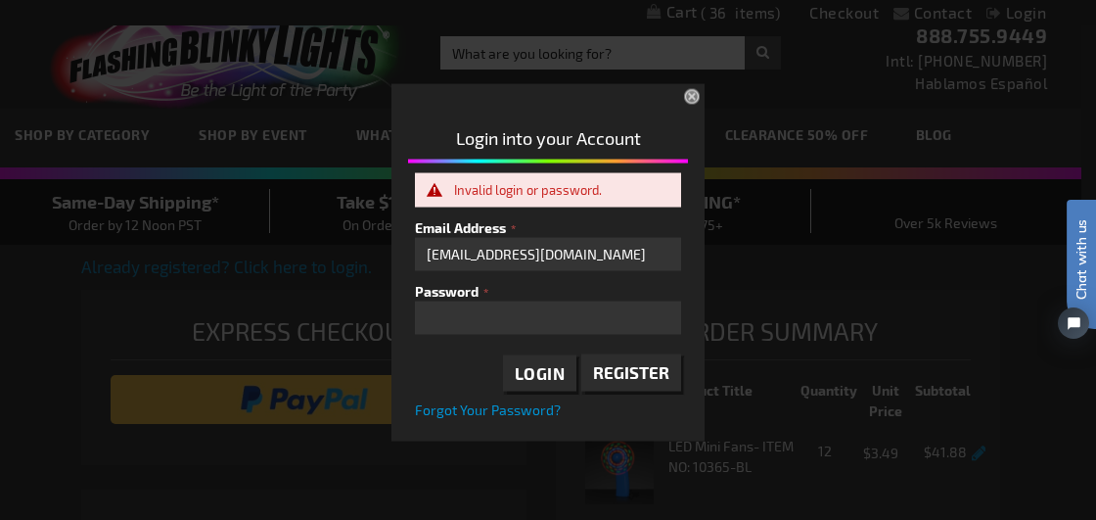
click at [494, 271] on fieldset "Email Address lharris@cranialtech.com Password Login Register Forgot Your Passw…" at bounding box center [548, 318] width 266 height 203
click at [494, 265] on input "lharris@cranialtech.com" at bounding box center [548, 254] width 266 height 33
drag, startPoint x: 593, startPoint y: 265, endPoint x: 334, endPoint y: 268, distance: 259.4
click at [334, 268] on div "Please complete your information below to login. Please complete your informati…" at bounding box center [548, 259] width 1081 height 363
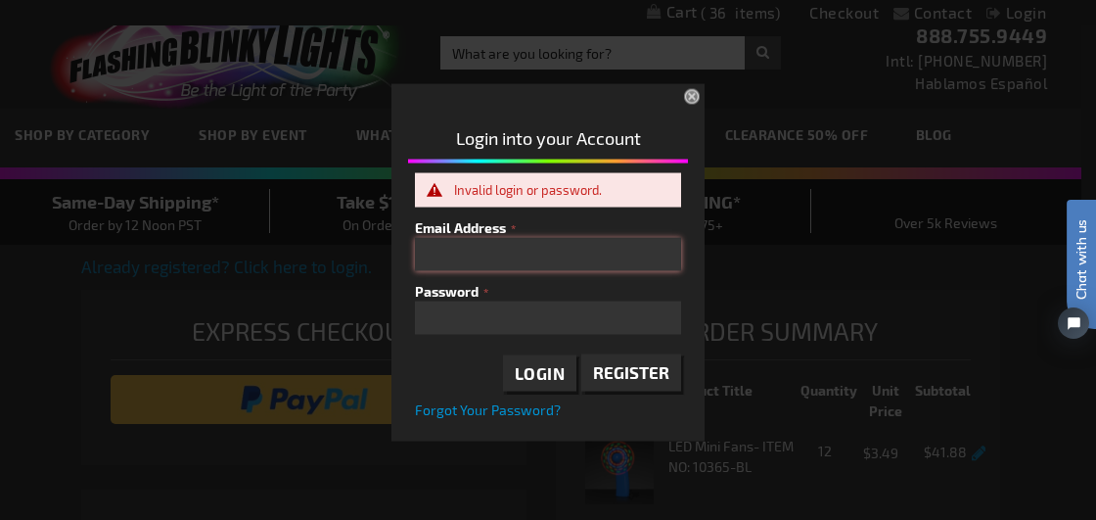
drag, startPoint x: 437, startPoint y: 245, endPoint x: 433, endPoint y: 260, distance: 16.1
click at [433, 260] on input "Email Address" at bounding box center [548, 254] width 266 height 33
type input "laurenharris600@gmail.com"
drag, startPoint x: 632, startPoint y: 239, endPoint x: 310, endPoint y: 261, distance: 322.8
click at [310, 261] on div "Please complete your information below to login. Please complete your informati…" at bounding box center [548, 259] width 1081 height 363
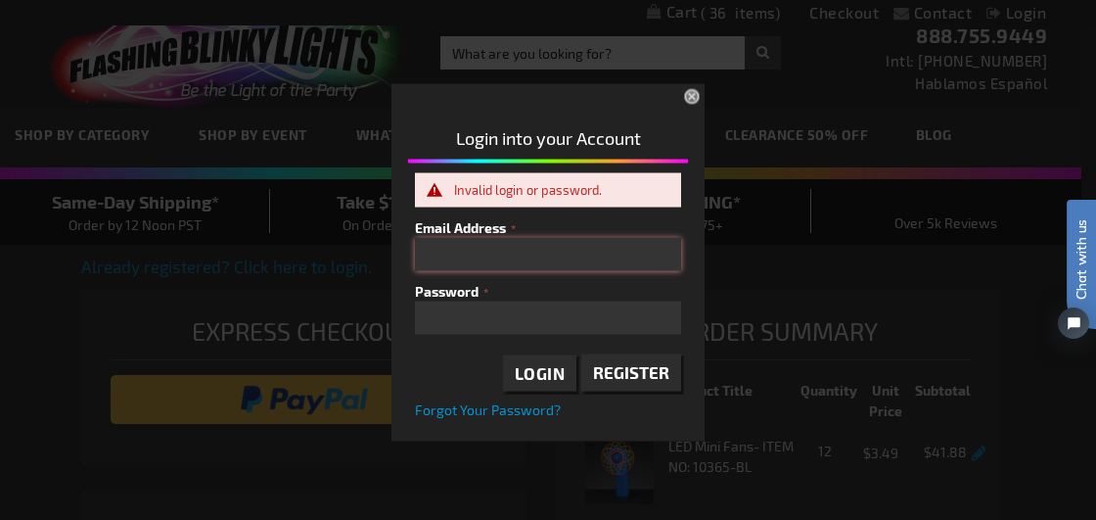
click at [589, 255] on input "Email Address" at bounding box center [548, 254] width 266 height 33
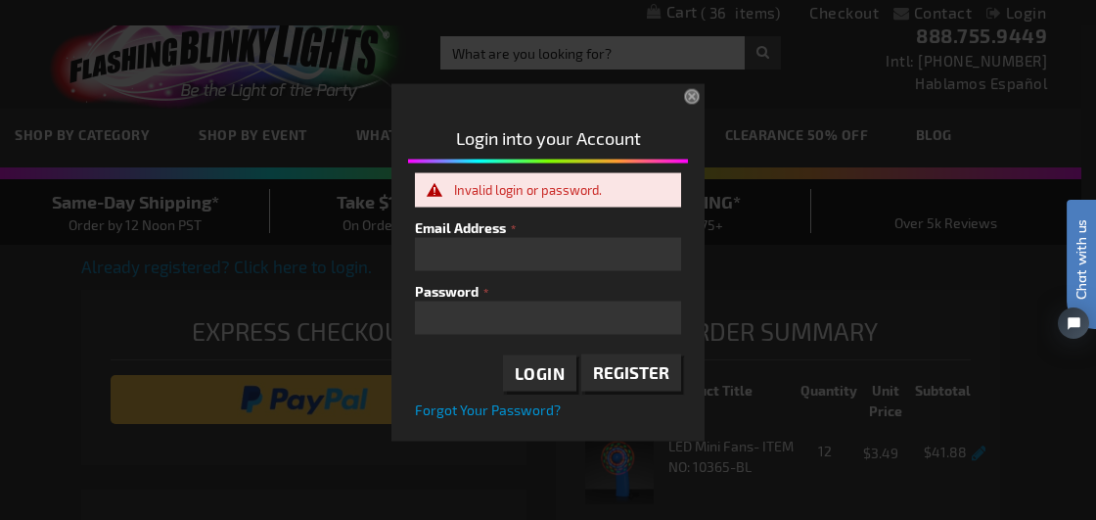
click at [689, 91] on button "×" at bounding box center [693, 97] width 43 height 43
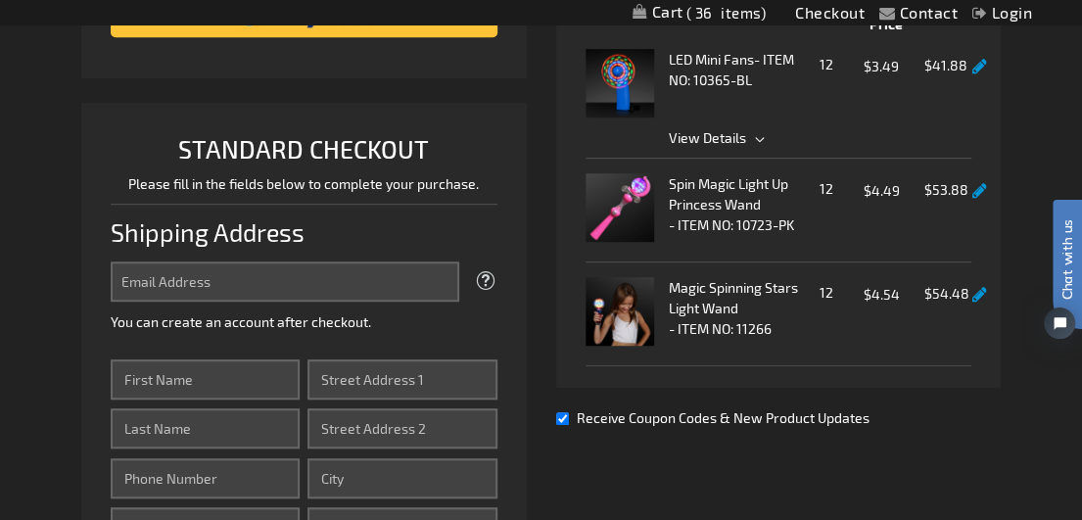
scroll to position [421, 0]
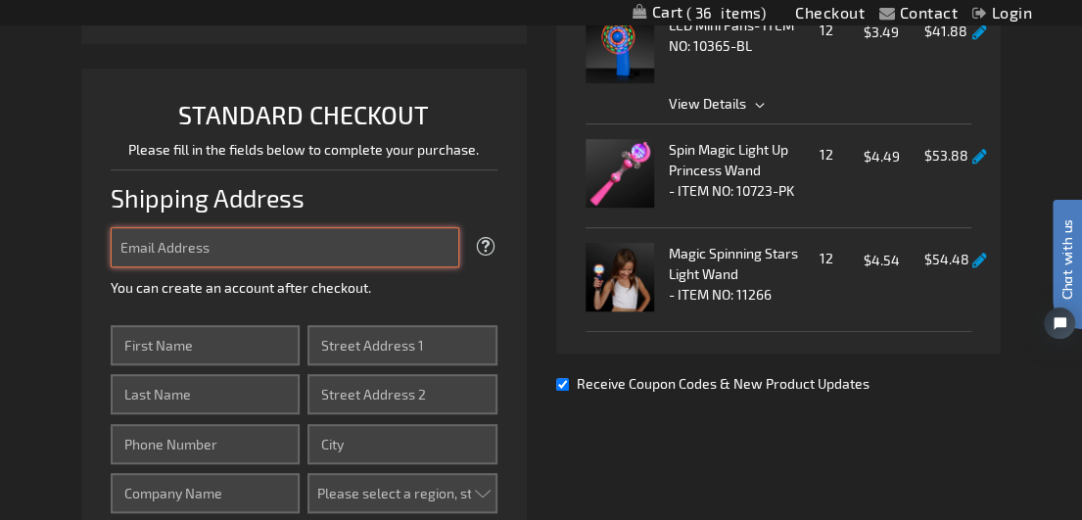
click at [309, 245] on input "Email Address" at bounding box center [285, 247] width 348 height 40
type input "[EMAIL_ADDRESS][DOMAIN_NAME]"
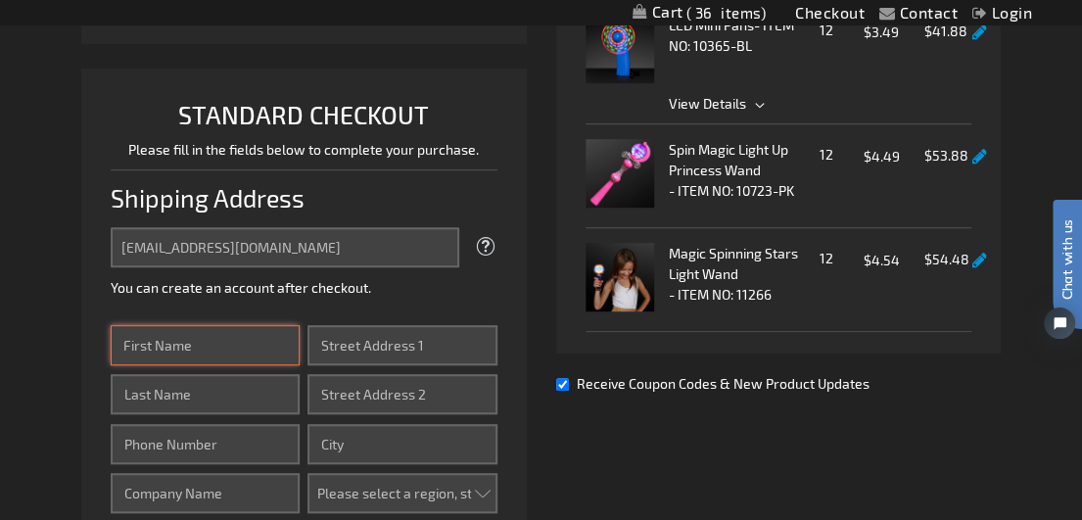
click at [200, 345] on input "First Name" at bounding box center [205, 345] width 189 height 40
type input "Cynthia"
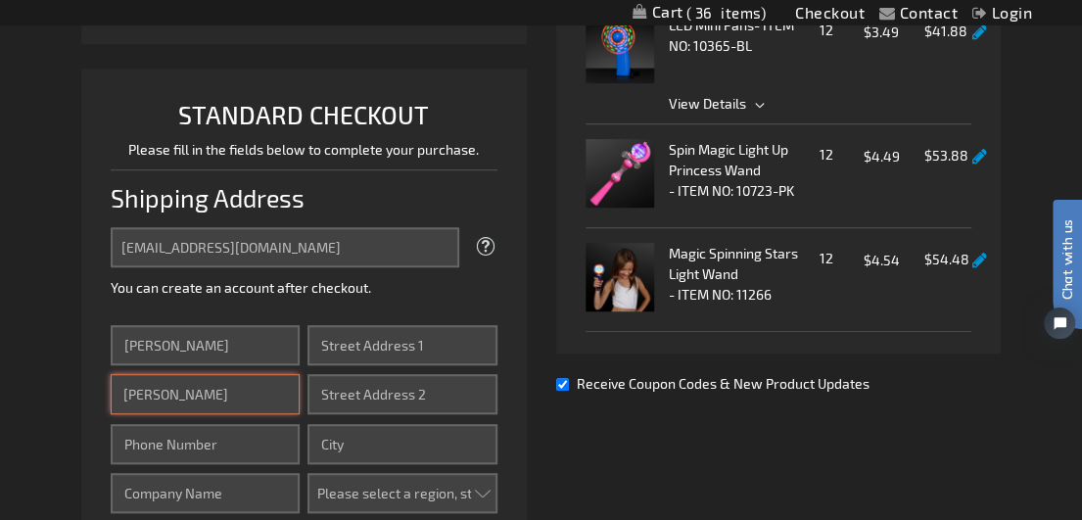
type input "Cruz"
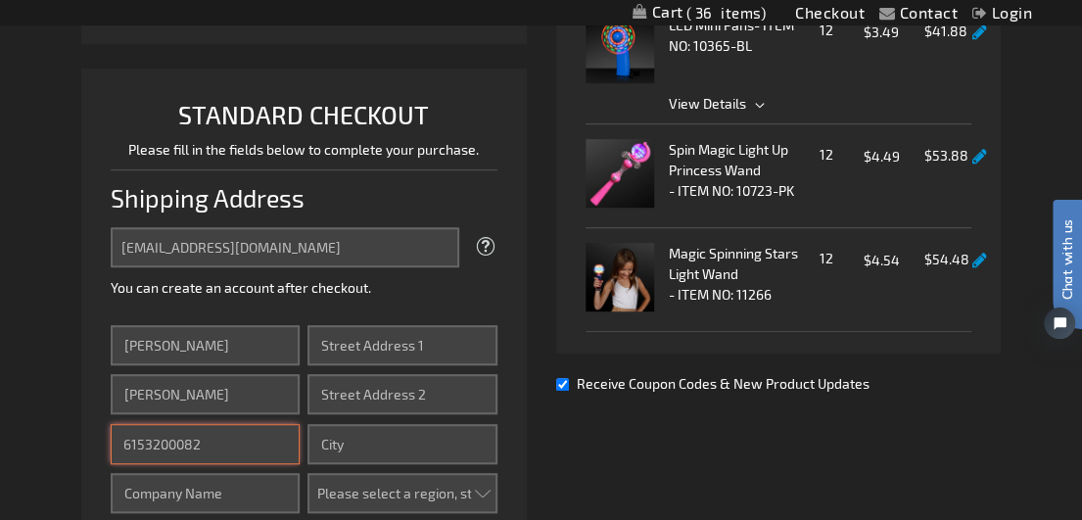
type input "6153200082"
click at [174, 484] on input "Company" at bounding box center [205, 493] width 189 height 40
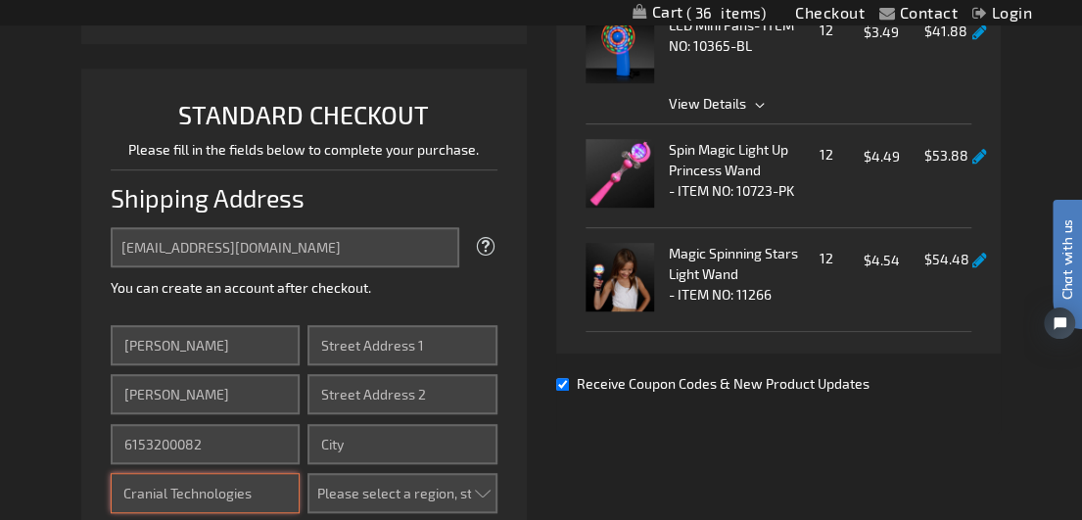
type input "Cranial Technologies"
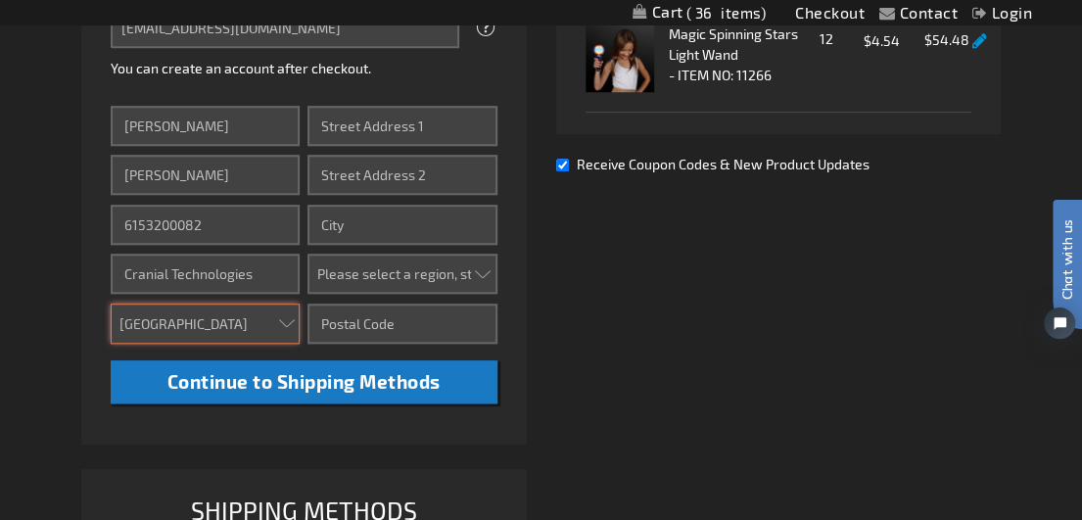
scroll to position [703, 0]
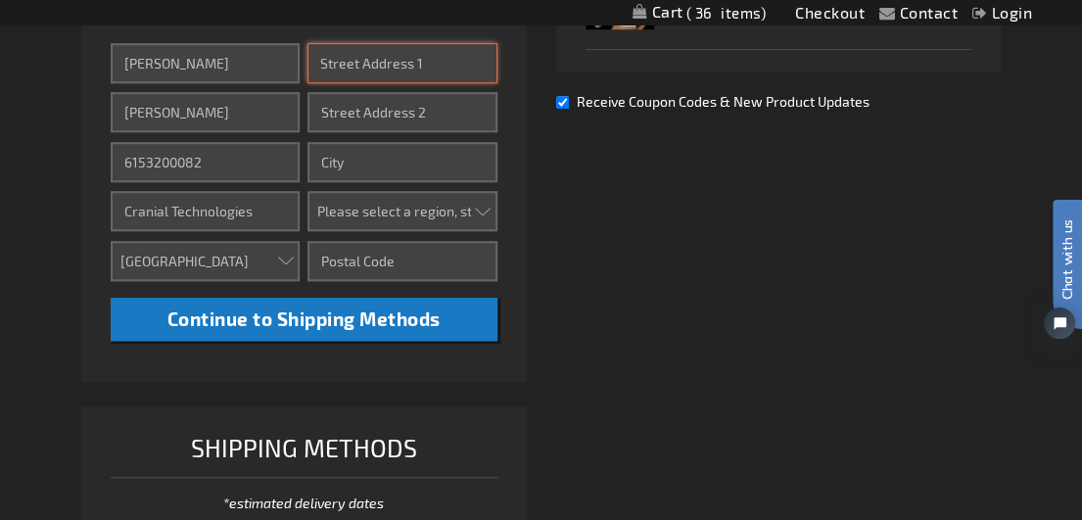
click at [371, 66] on input "Street Address: Line 1" at bounding box center [401, 63] width 189 height 40
type input "1720 West End Ave"
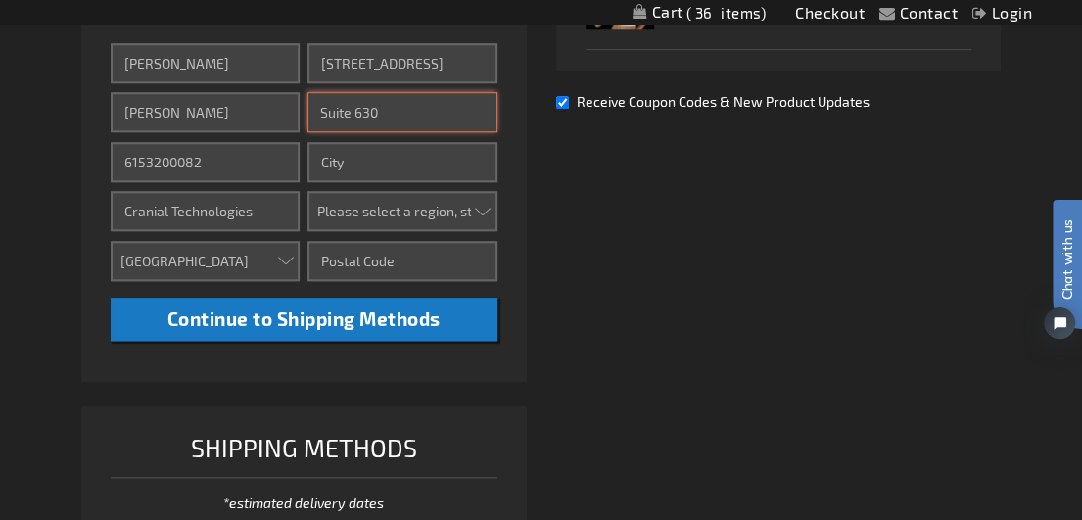
type input "Suite 630"
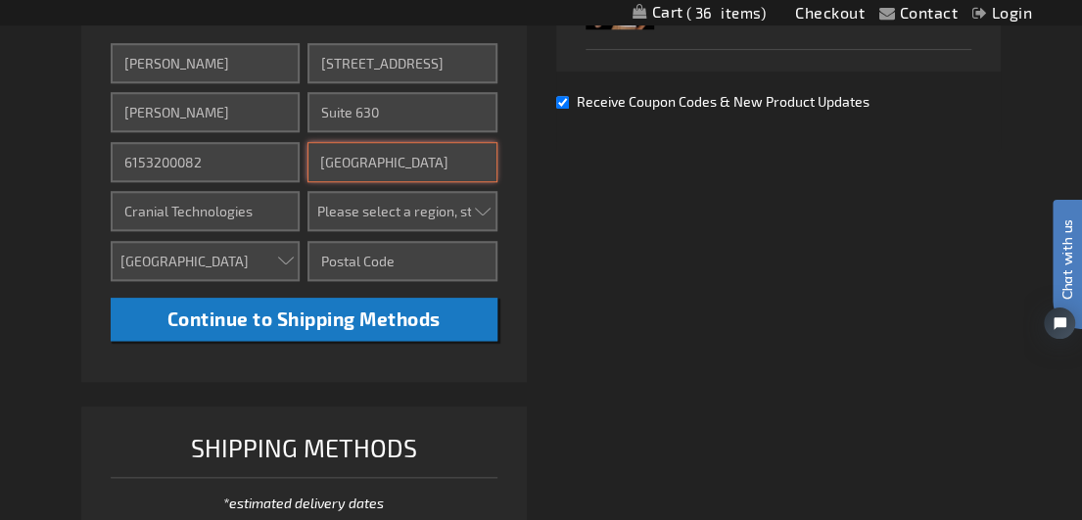
type input "Nashville"
select select "56"
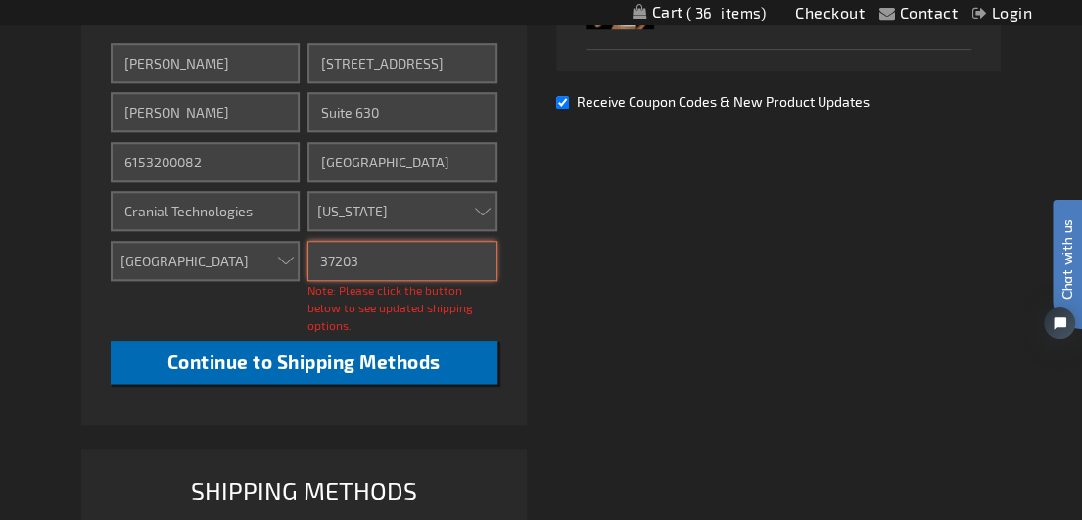
type input "37203"
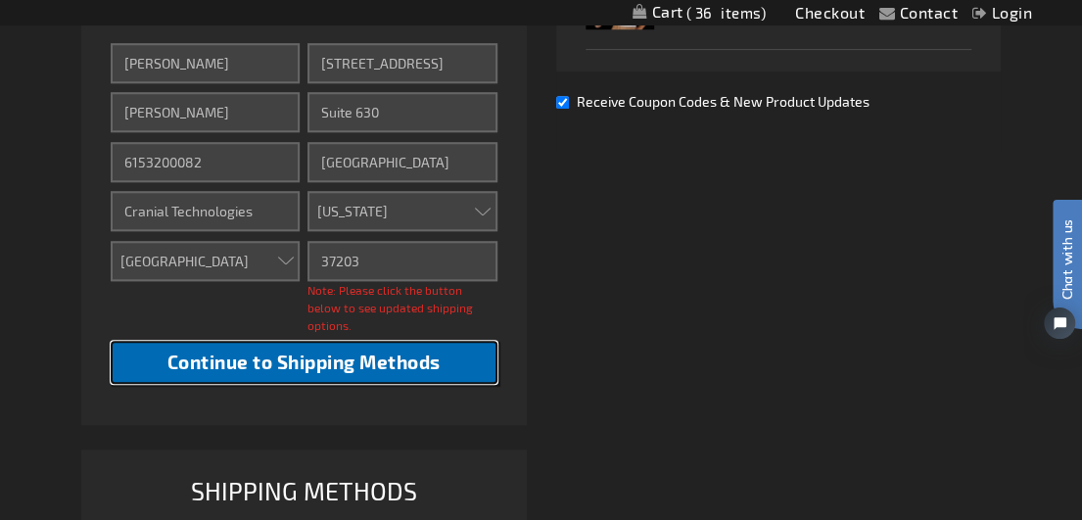
click at [388, 350] on span "Continue to Shipping Methods" at bounding box center [303, 361] width 273 height 23
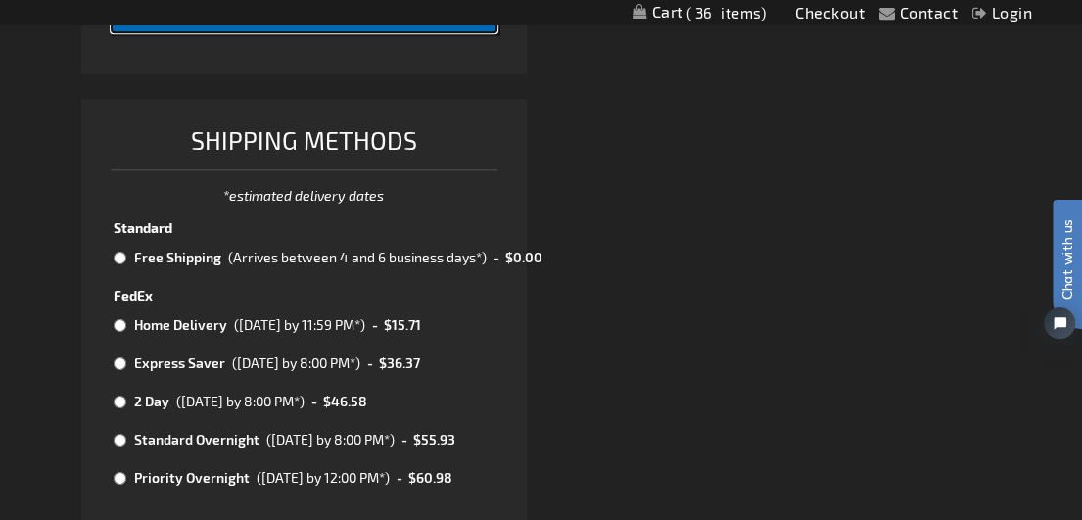
scroll to position [1011, 0]
click at [121, 257] on input "radio" at bounding box center [120, 257] width 13 height 16
radio input "true"
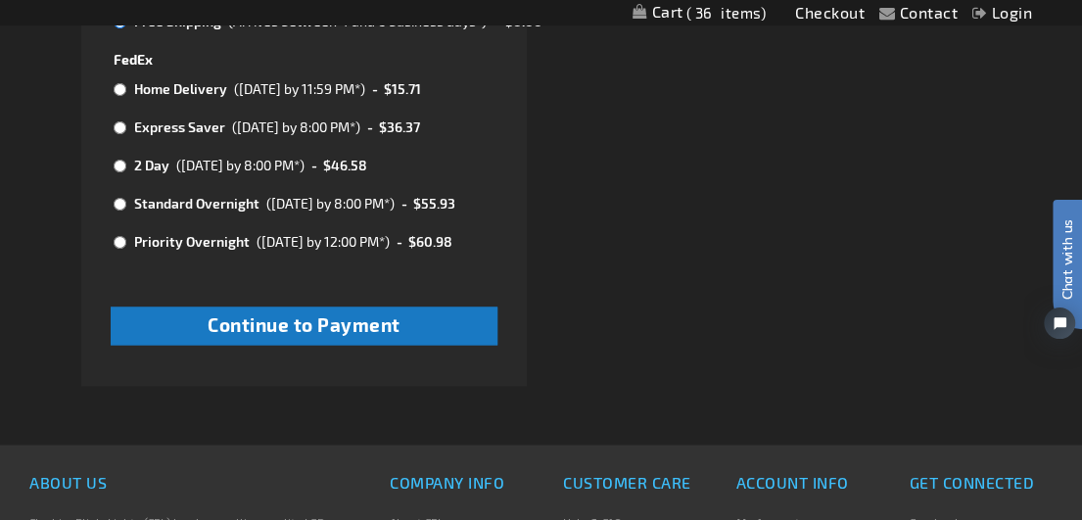
scroll to position [1255, 0]
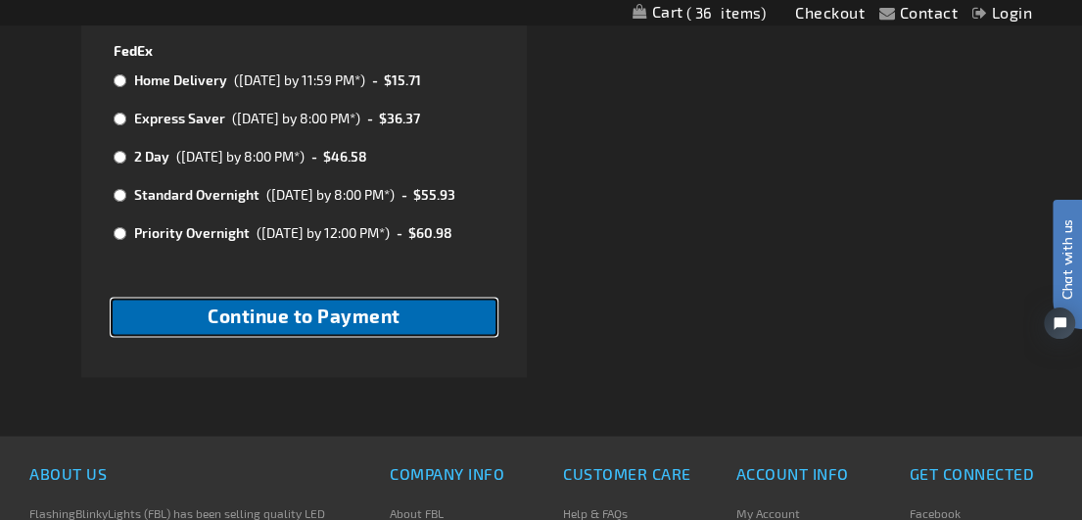
click at [344, 309] on span "Continue to Payment" at bounding box center [303, 315] width 193 height 23
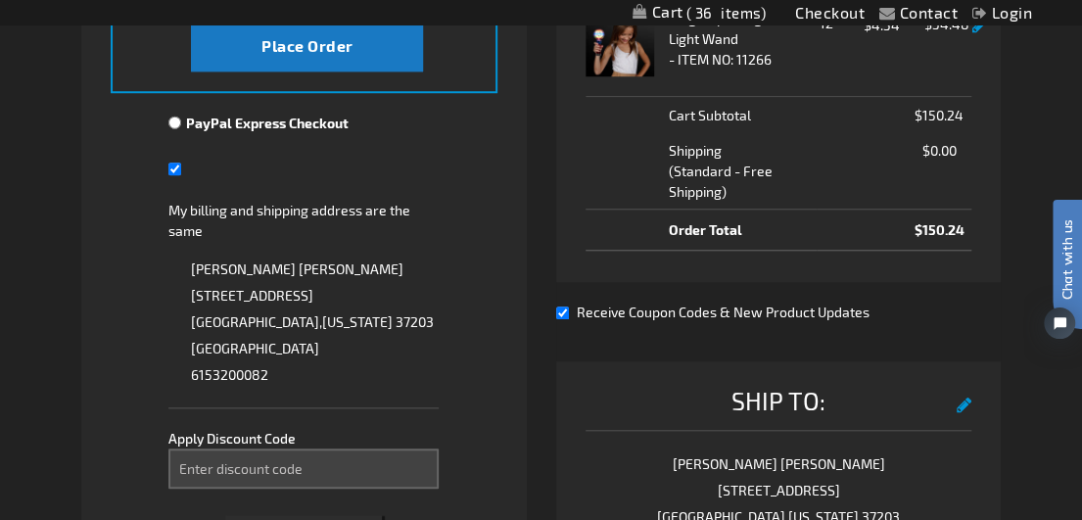
scroll to position [671, 0]
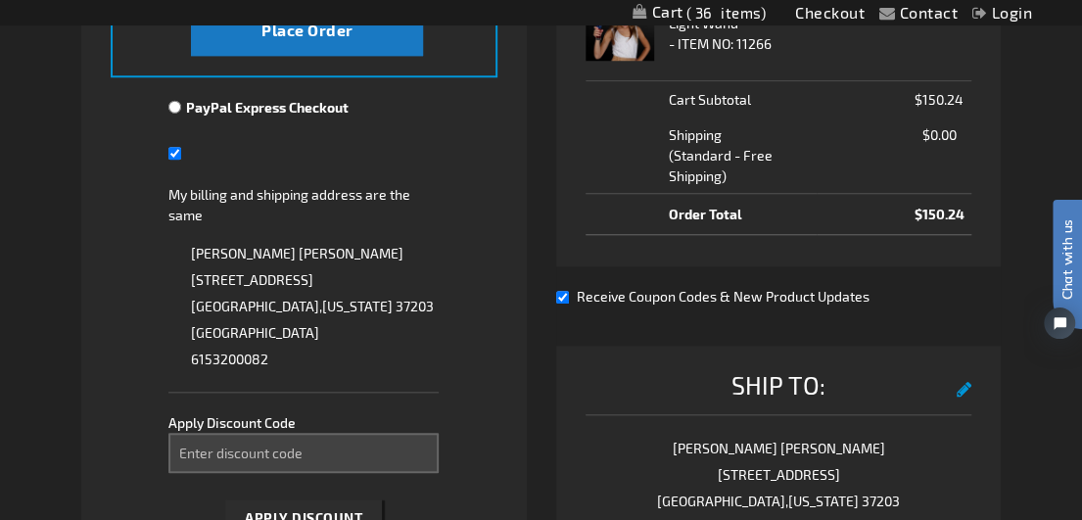
click at [180, 155] on input "My billing and shipping address are the same" at bounding box center [174, 153] width 13 height 40
checkbox input "false"
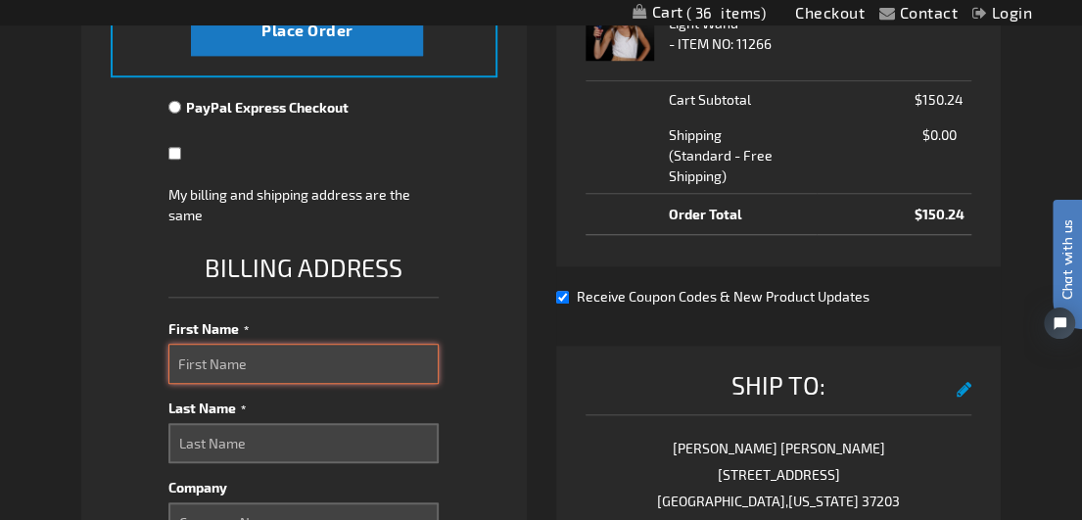
click at [254, 371] on input "First Name" at bounding box center [303, 364] width 270 height 40
click at [254, 371] on input "Cranial" at bounding box center [303, 364] width 270 height 40
type input "C"
type input "Lauren"
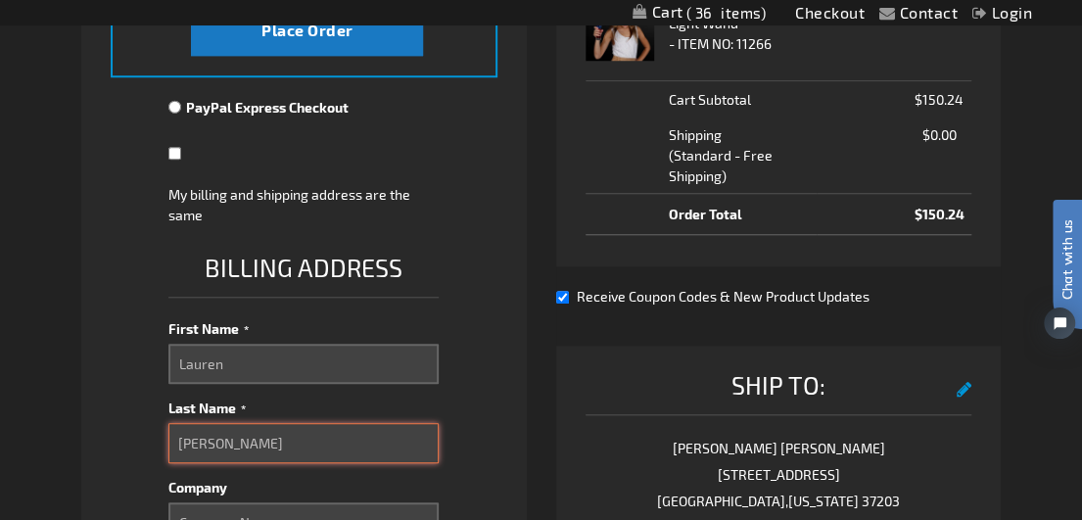
type input "Harris"
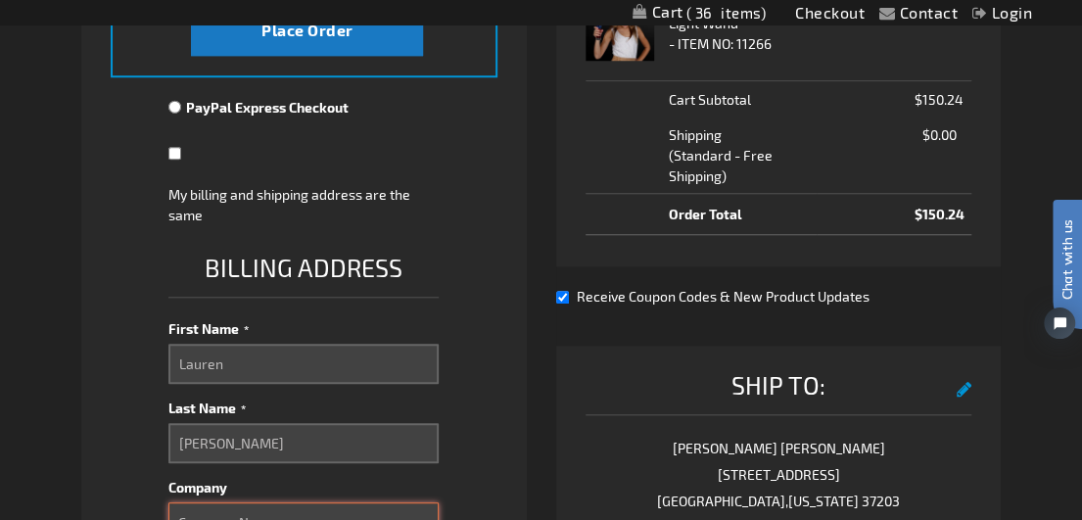
scroll to position [679, 0]
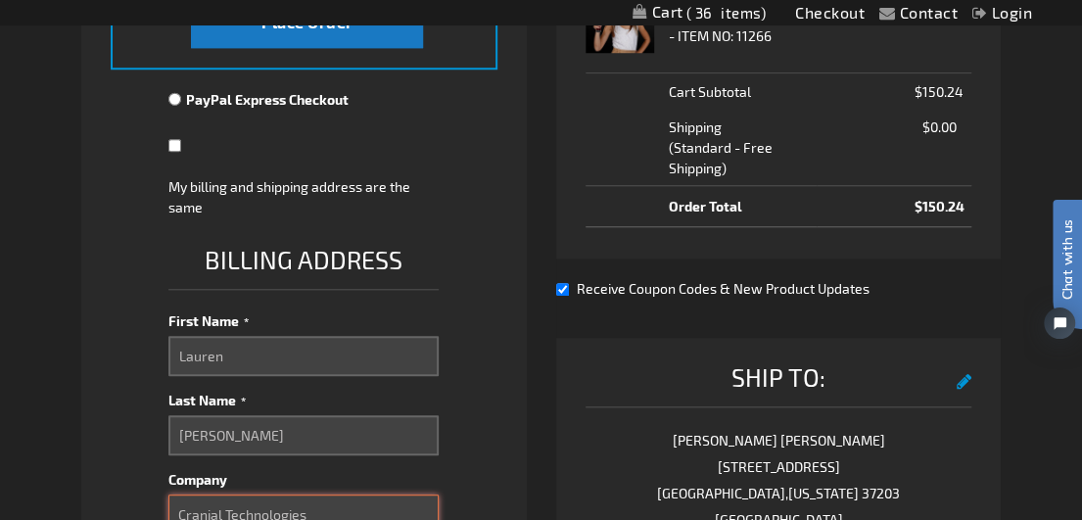
type input "Cranial Technologies"
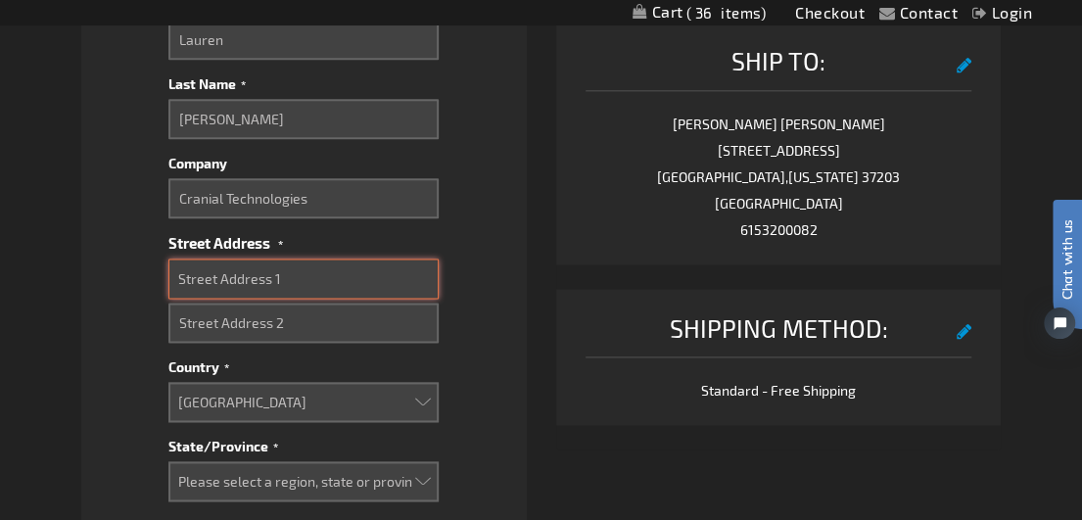
scroll to position [1012, 0]
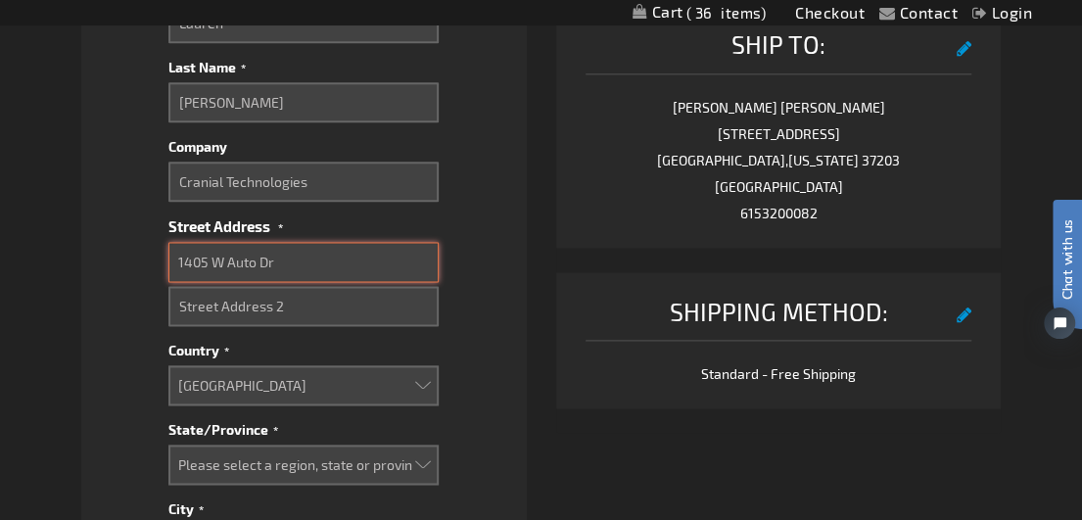
type input "1405 W Auto Dr"
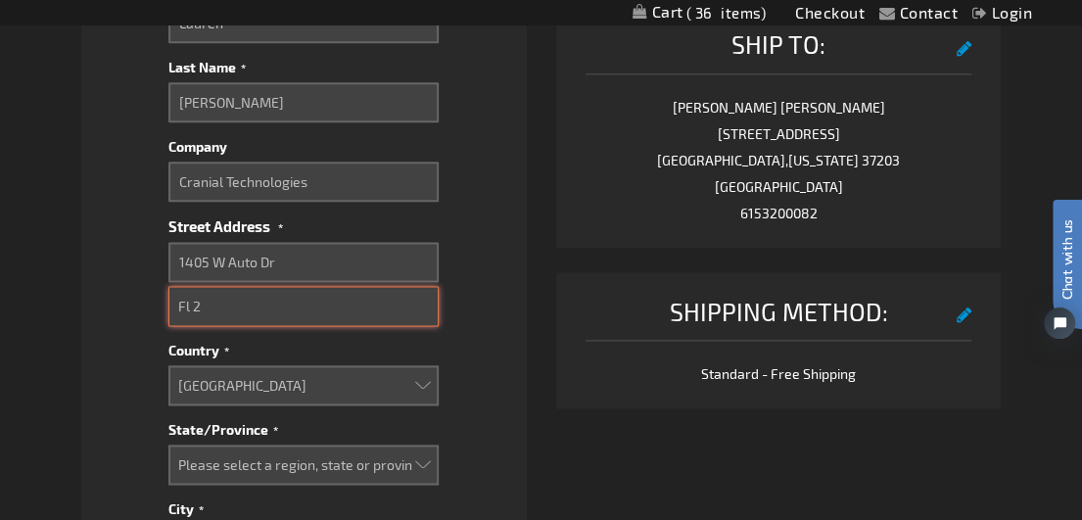
type input "Fl 2"
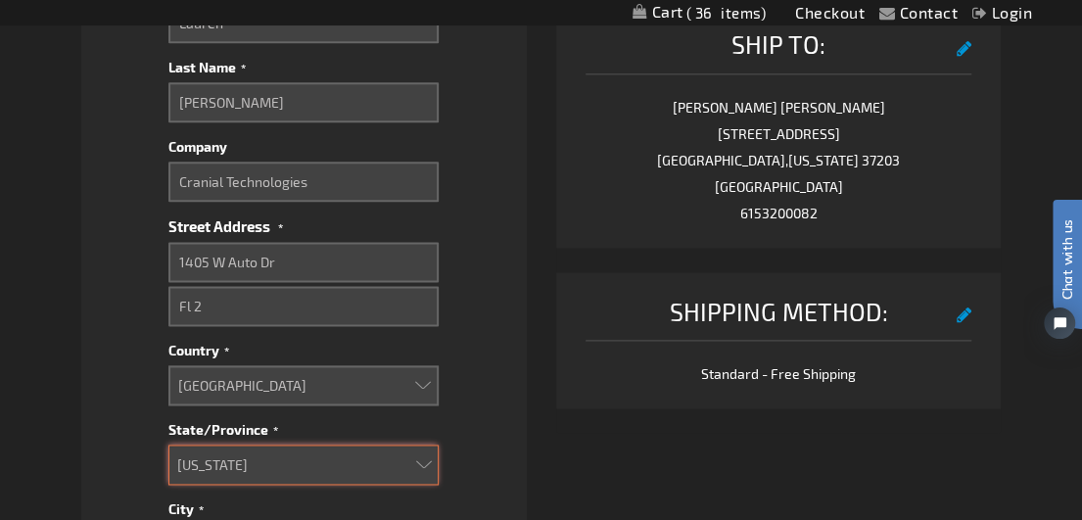
select select "4"
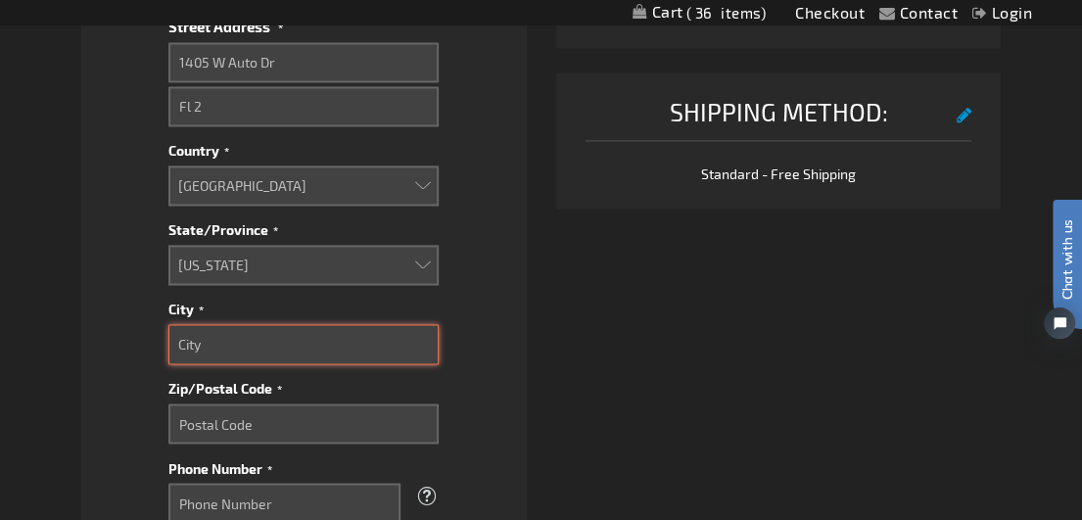
scroll to position [1294, 0]
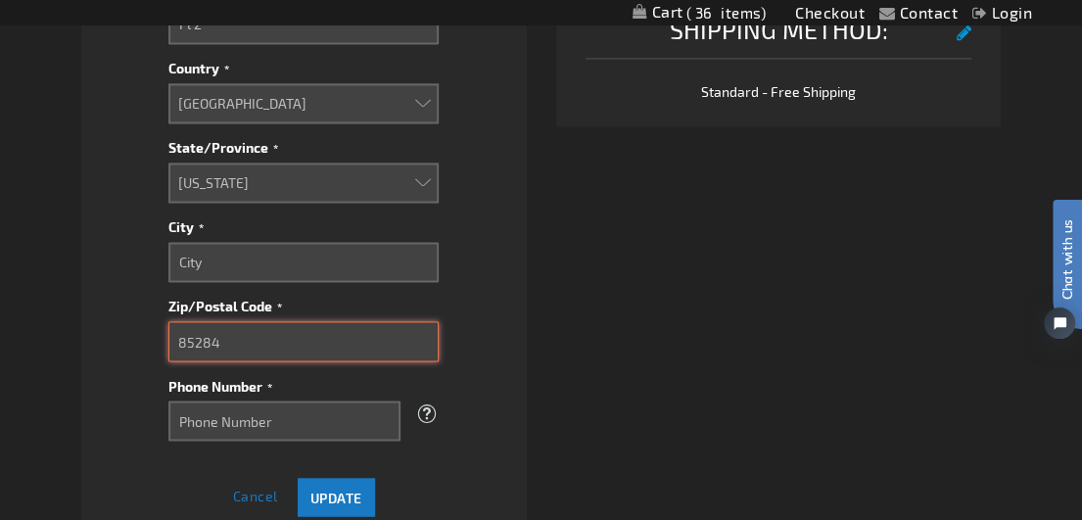
type input "85284"
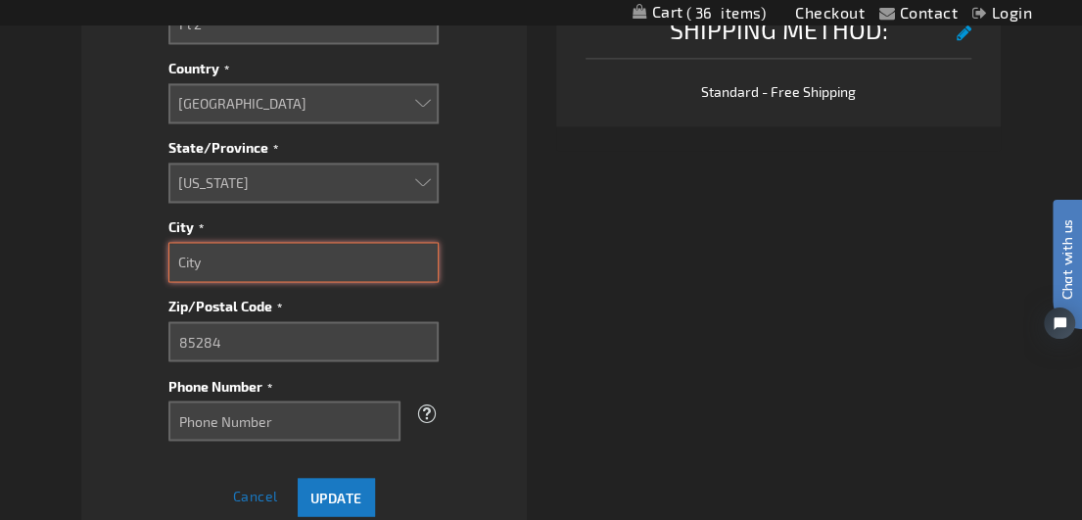
click at [223, 265] on input "City" at bounding box center [303, 262] width 270 height 40
type input "Tempe"
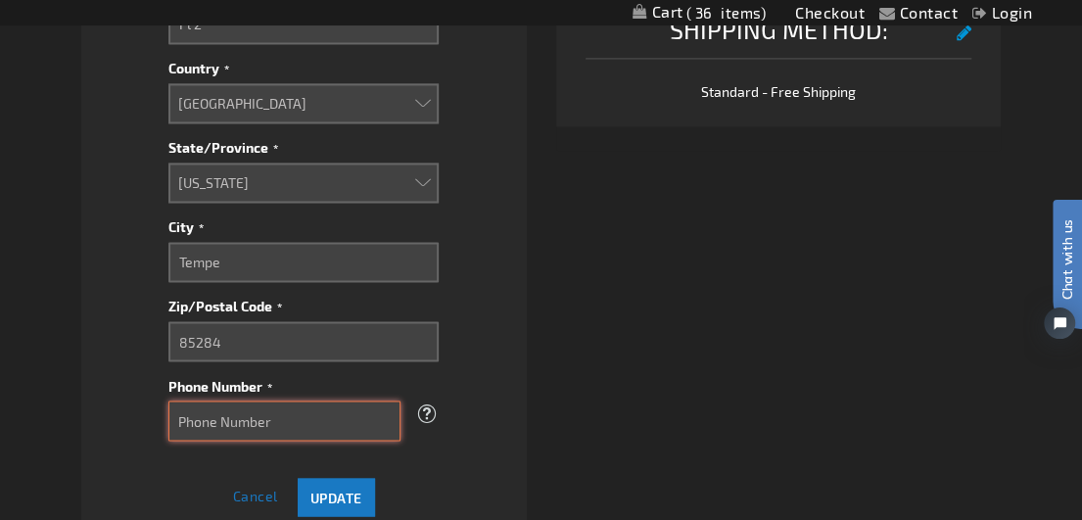
click at [243, 423] on input "Phone Number" at bounding box center [284, 420] width 232 height 40
type input "8444475894"
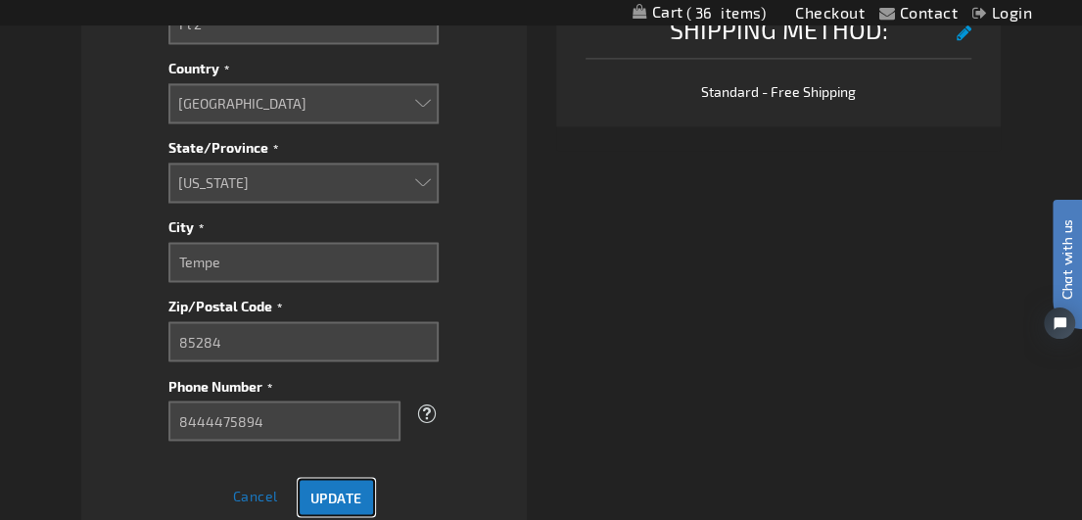
click at [331, 483] on button "Update" at bounding box center [336, 497] width 77 height 38
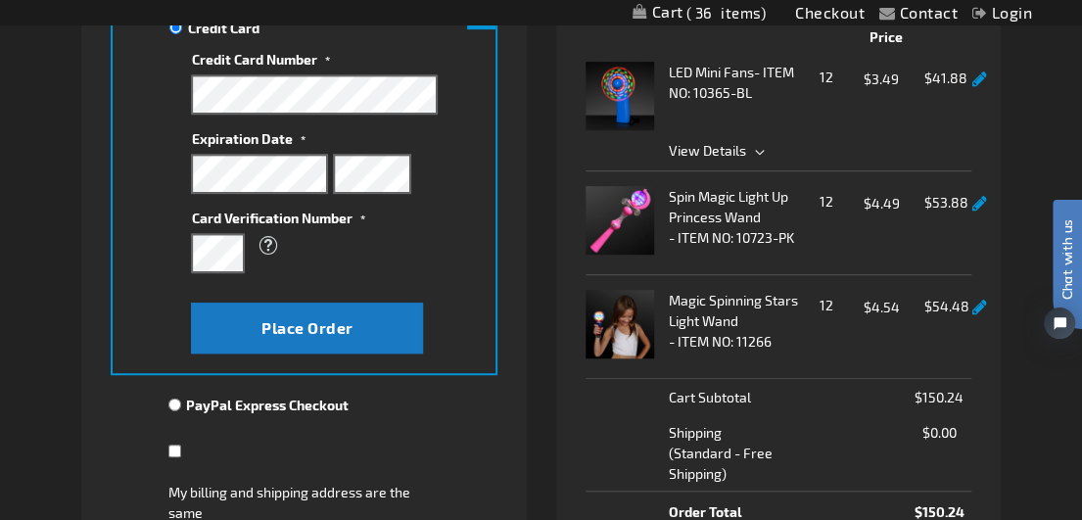
scroll to position [389, 0]
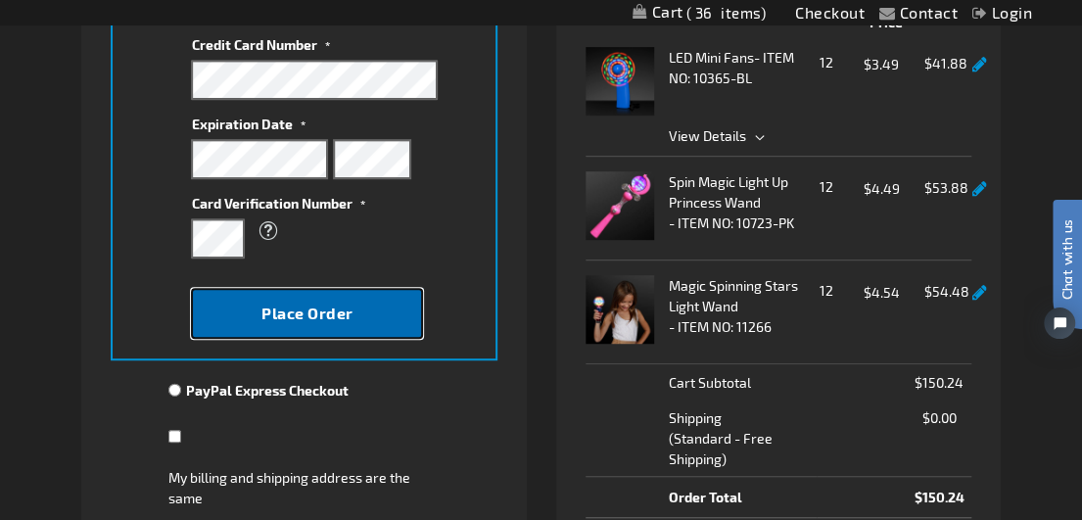
click at [329, 308] on span "Place Order" at bounding box center [307, 312] width 92 height 19
